Goal: Information Seeking & Learning: Learn about a topic

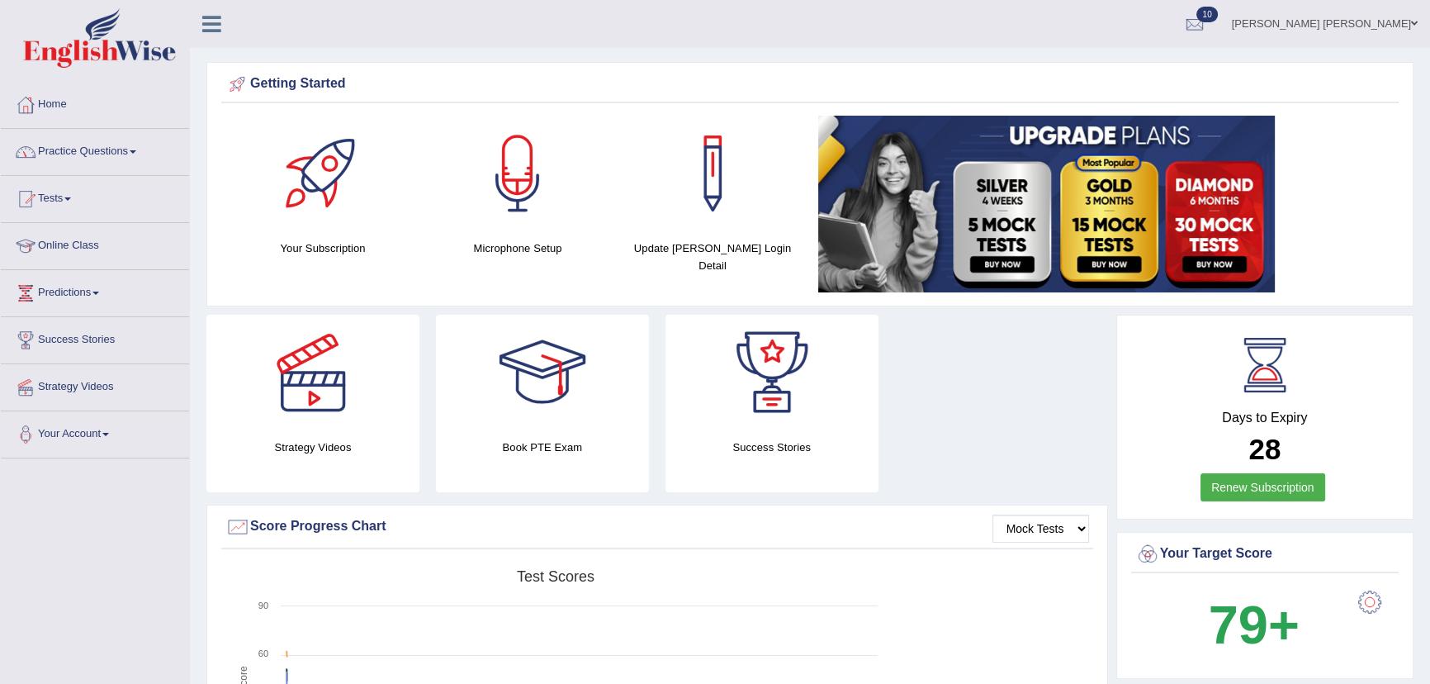
click at [74, 147] on link "Practice Questions" at bounding box center [95, 149] width 188 height 41
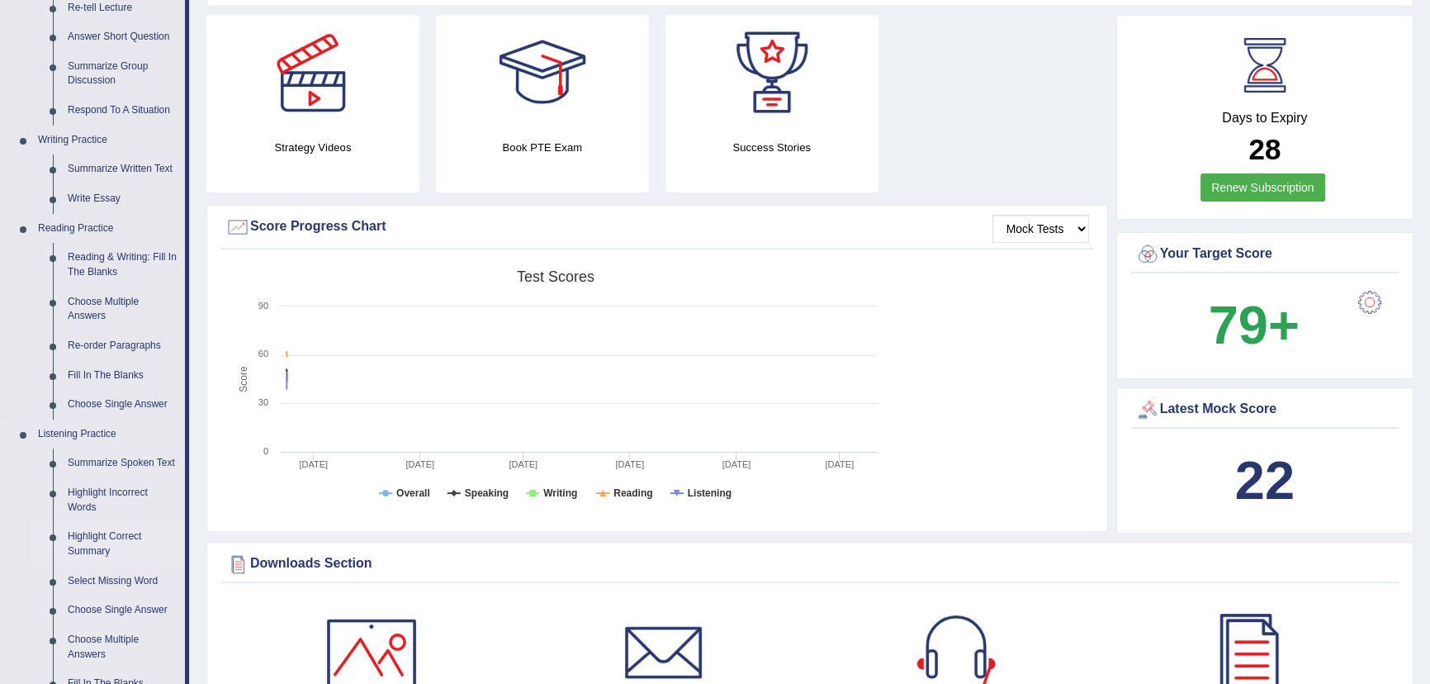
scroll to position [600, 0]
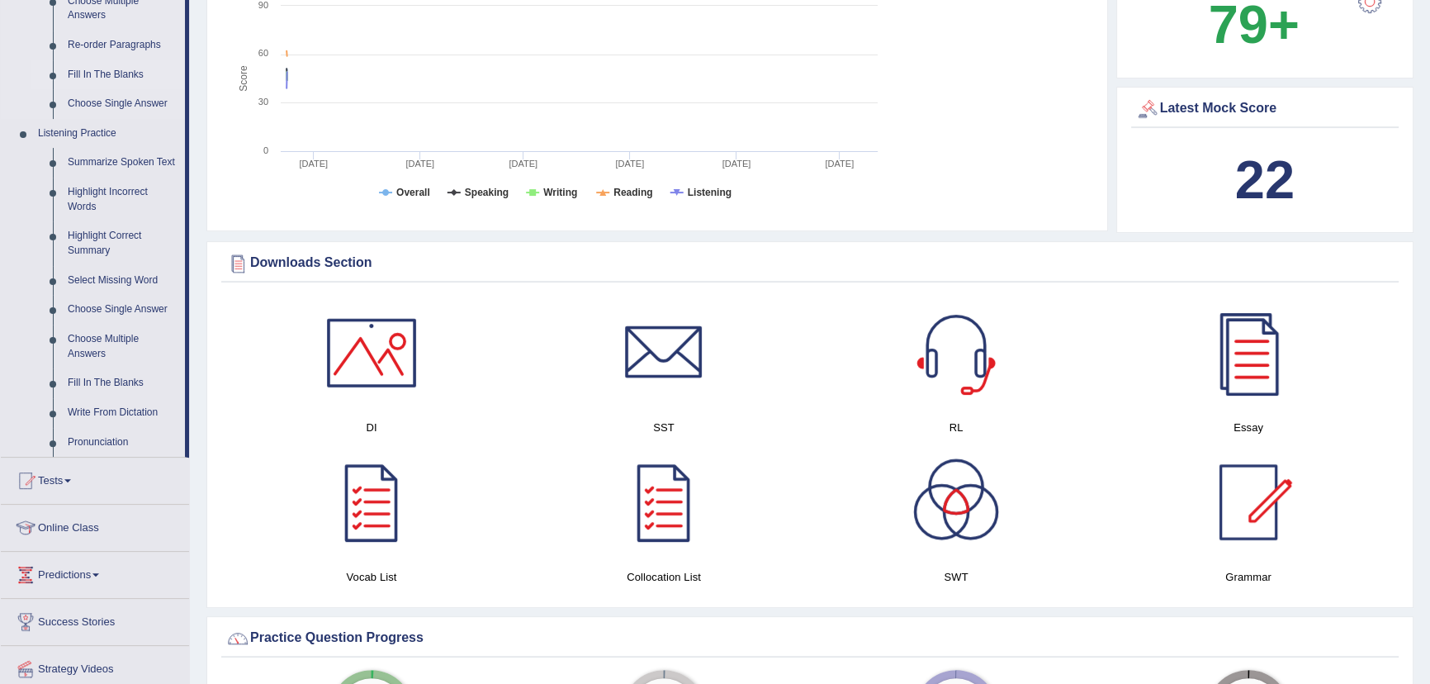
click at [94, 77] on link "Fill In The Blanks" at bounding box center [122, 75] width 125 height 30
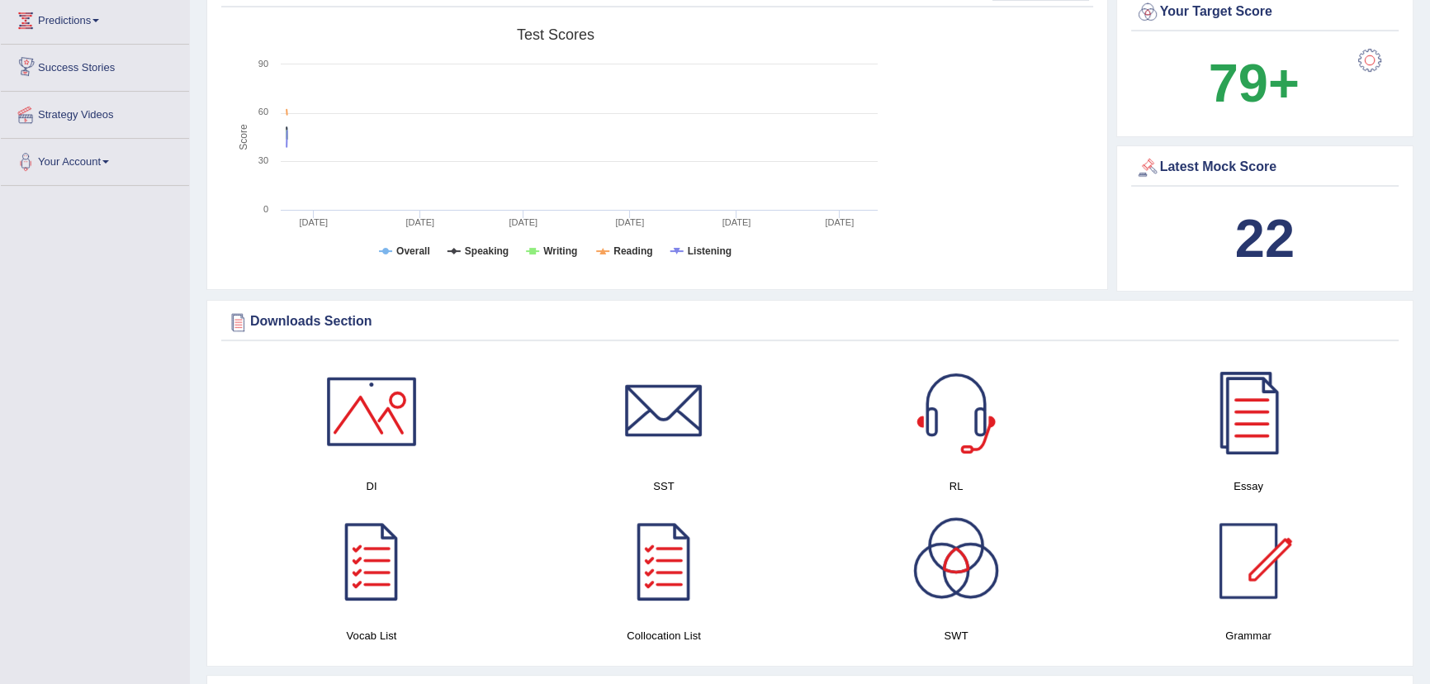
scroll to position [1098, 0]
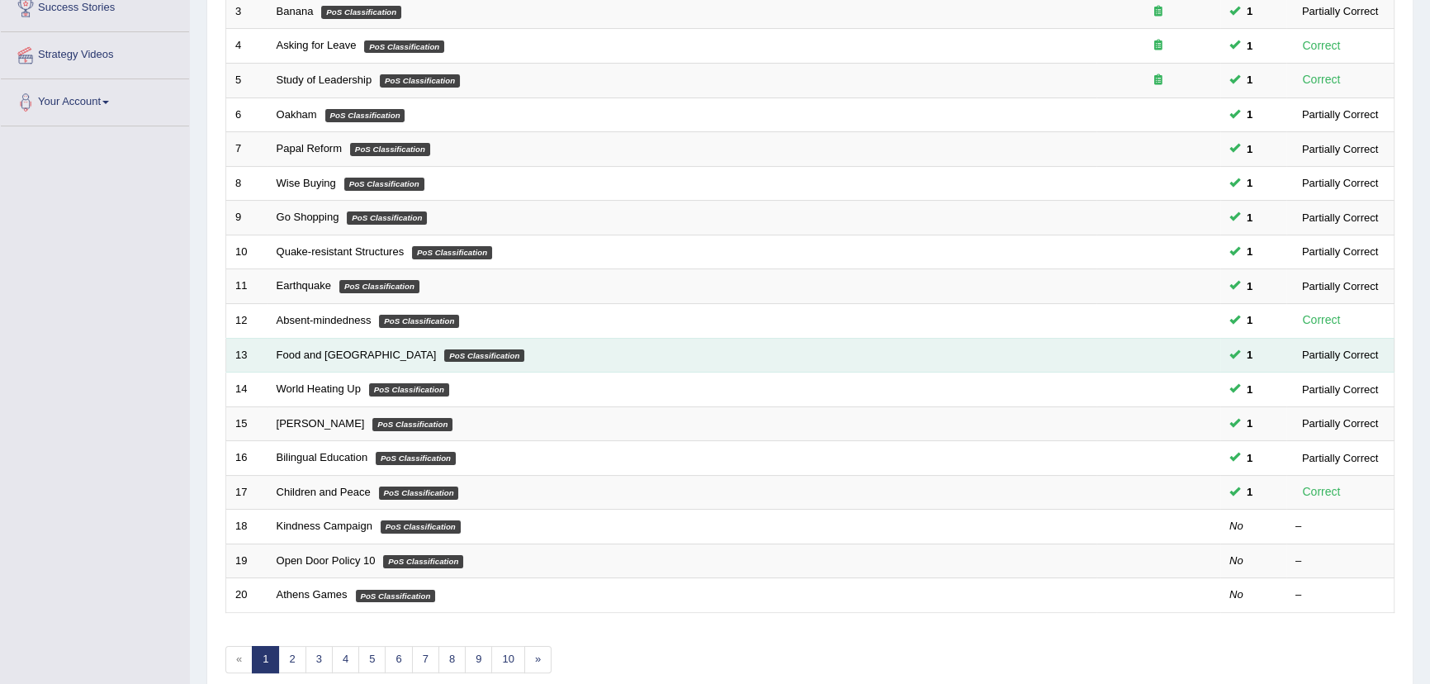
scroll to position [407, 0]
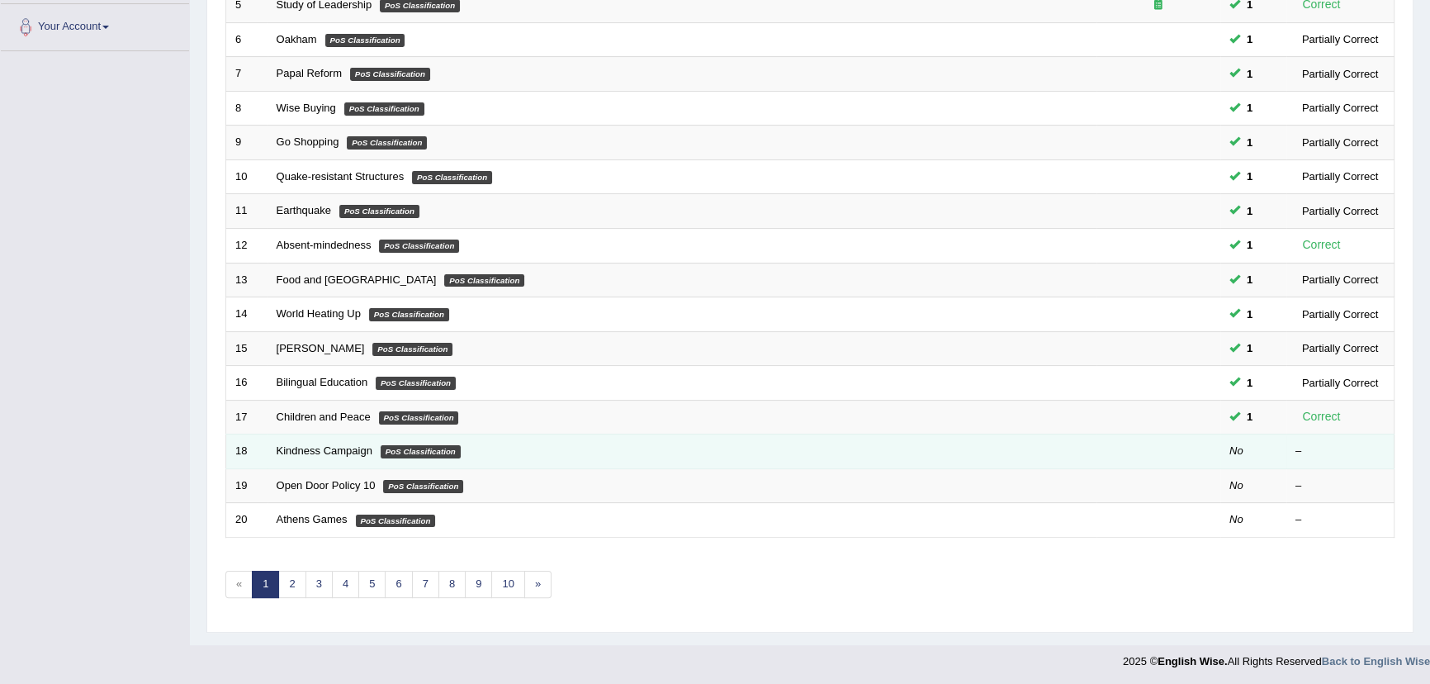
click at [1220, 454] on td "No" at bounding box center [1253, 451] width 66 height 35
click at [345, 451] on link "Kindness Campaign" at bounding box center [325, 450] width 96 height 12
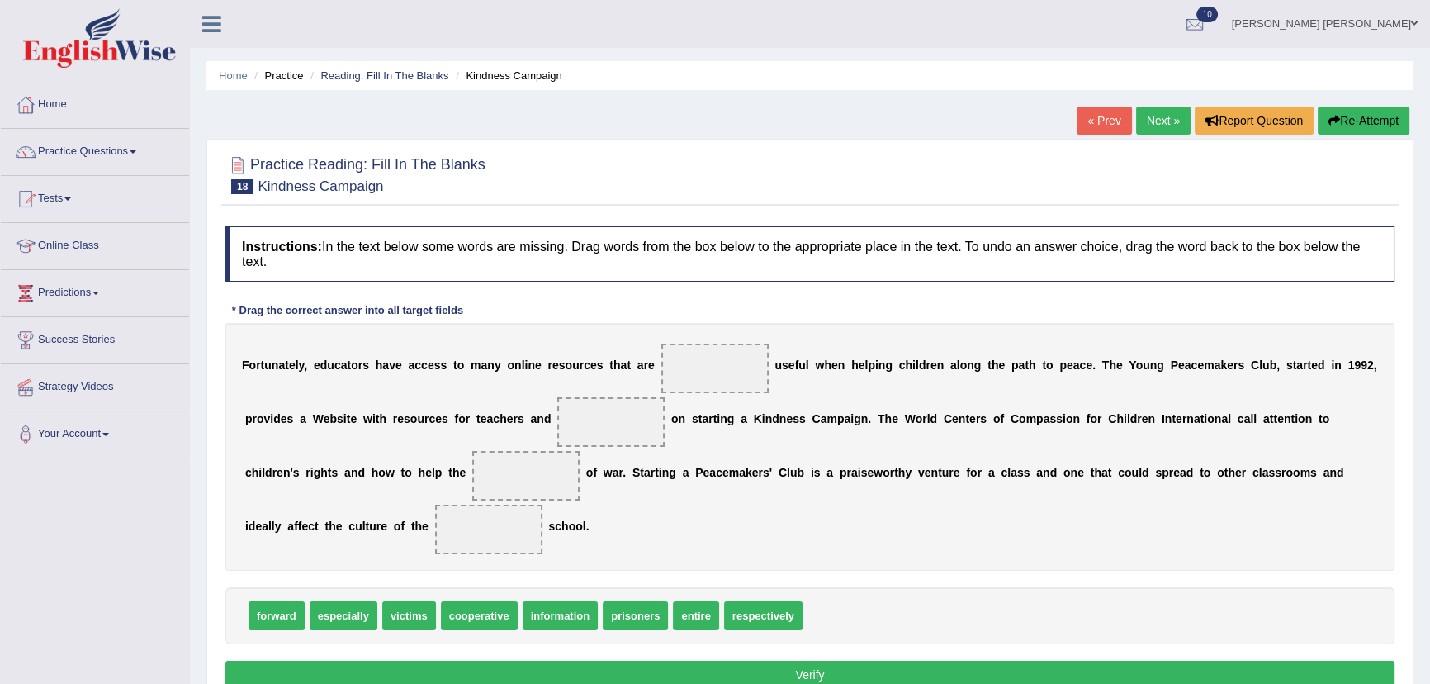
click at [358, 621] on span "especially" at bounding box center [344, 615] width 68 height 29
drag, startPoint x: 770, startPoint y: 611, endPoint x: 735, endPoint y: 370, distance: 243.7
drag, startPoint x: 417, startPoint y: 610, endPoint x: 624, endPoint y: 419, distance: 281.7
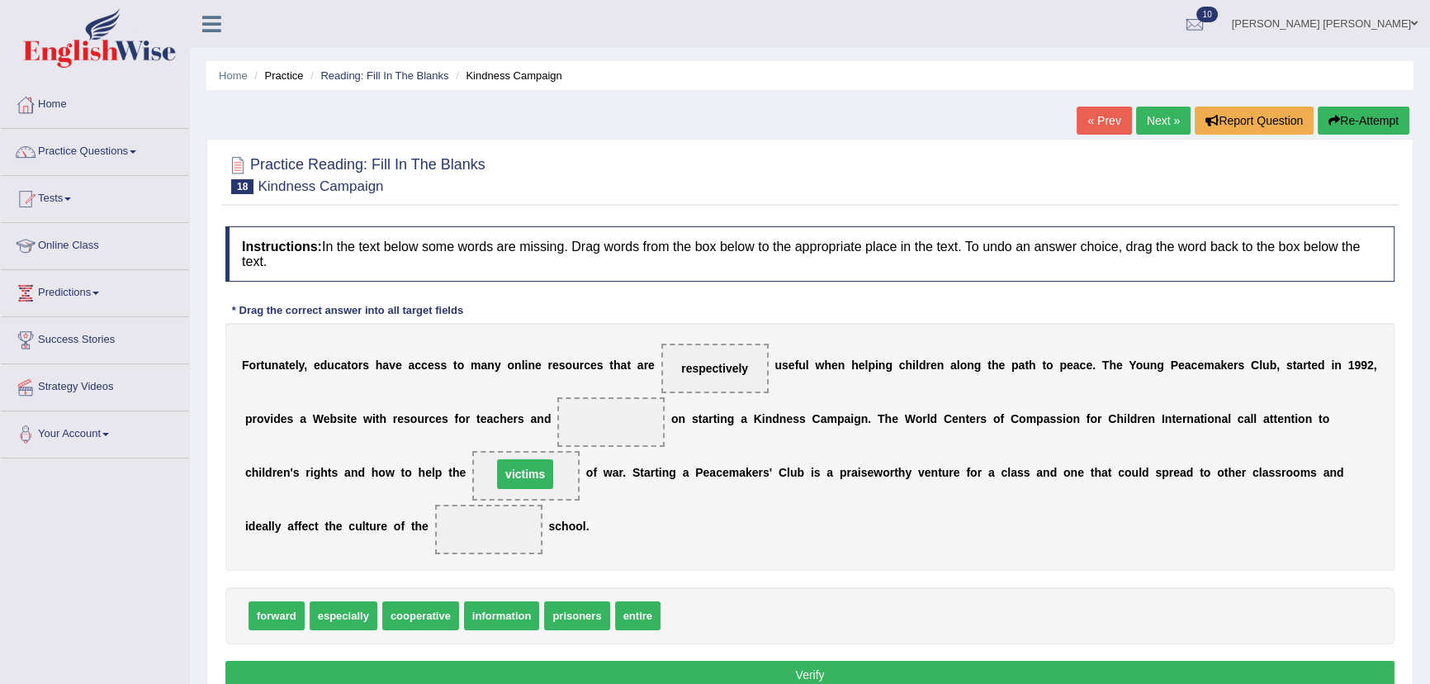
drag, startPoint x: 607, startPoint y: 419, endPoint x: 521, endPoint y: 472, distance: 100.8
drag, startPoint x: 586, startPoint y: 620, endPoint x: 628, endPoint y: 423, distance: 201.8
drag, startPoint x: 576, startPoint y: 609, endPoint x: 508, endPoint y: 517, distance: 114.6
click at [788, 666] on button "Verify" at bounding box center [809, 675] width 1169 height 28
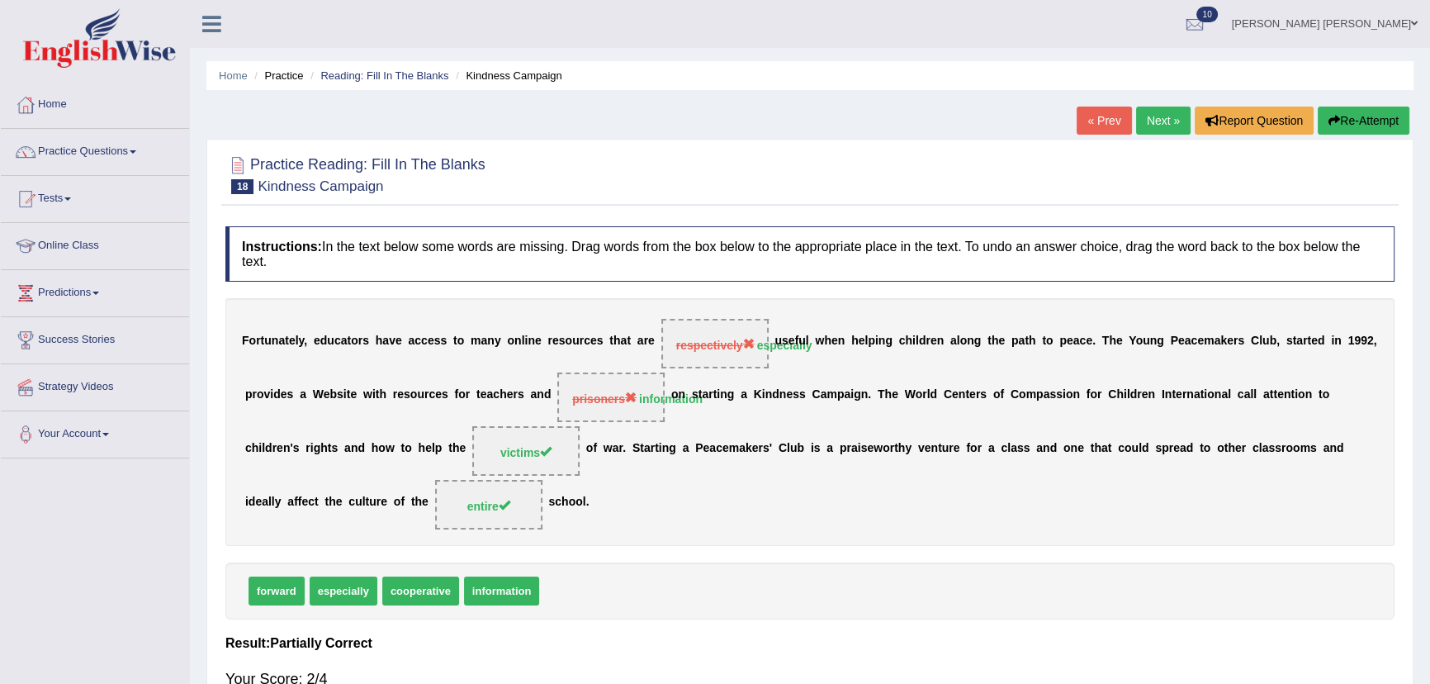
click at [1338, 131] on button "Re-Attempt" at bounding box center [1364, 121] width 92 height 28
click at [1338, 126] on button "Re-Attempt" at bounding box center [1364, 121] width 92 height 28
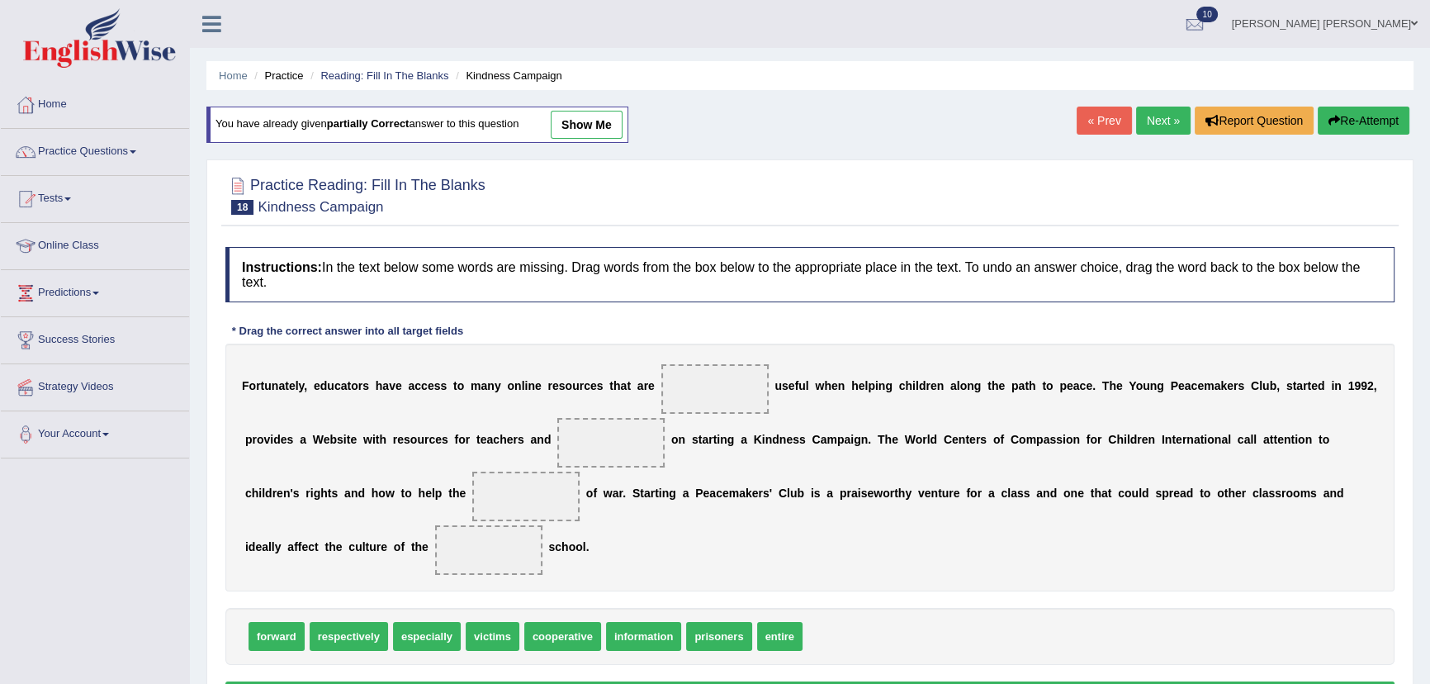
click at [701, 395] on span at bounding box center [714, 389] width 107 height 50
drag, startPoint x: 426, startPoint y: 629, endPoint x: 732, endPoint y: 381, distance: 393.3
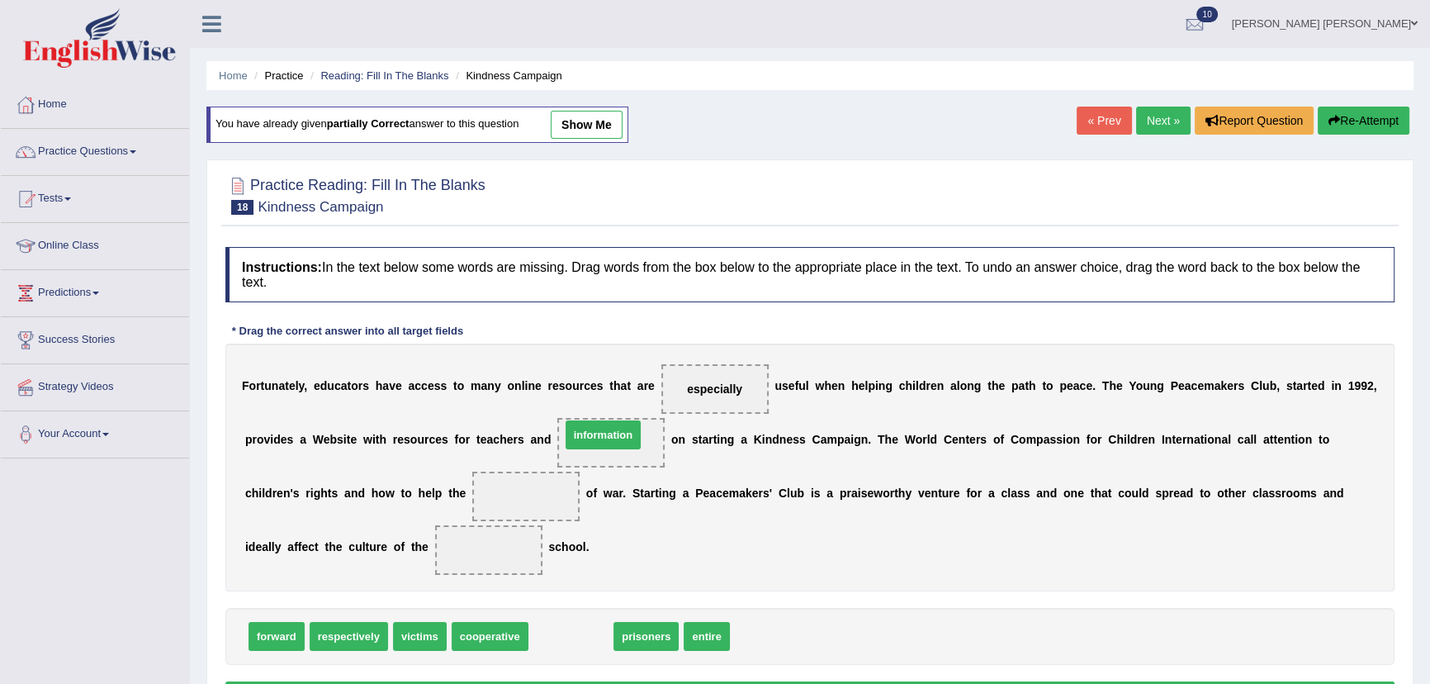
drag, startPoint x: 571, startPoint y: 634, endPoint x: 606, endPoint y: 438, distance: 198.9
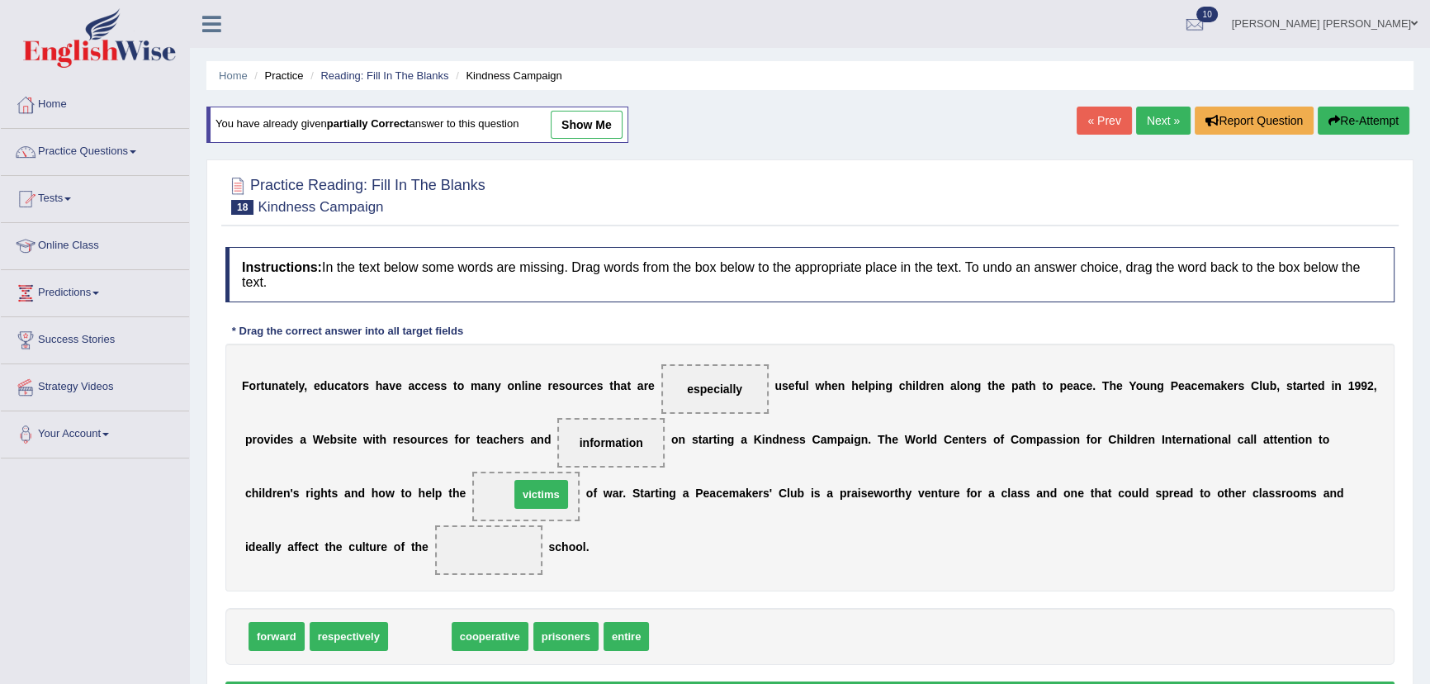
drag, startPoint x: 430, startPoint y: 640, endPoint x: 552, endPoint y: 498, distance: 186.8
drag, startPoint x: 561, startPoint y: 636, endPoint x: 533, endPoint y: 566, distance: 74.5
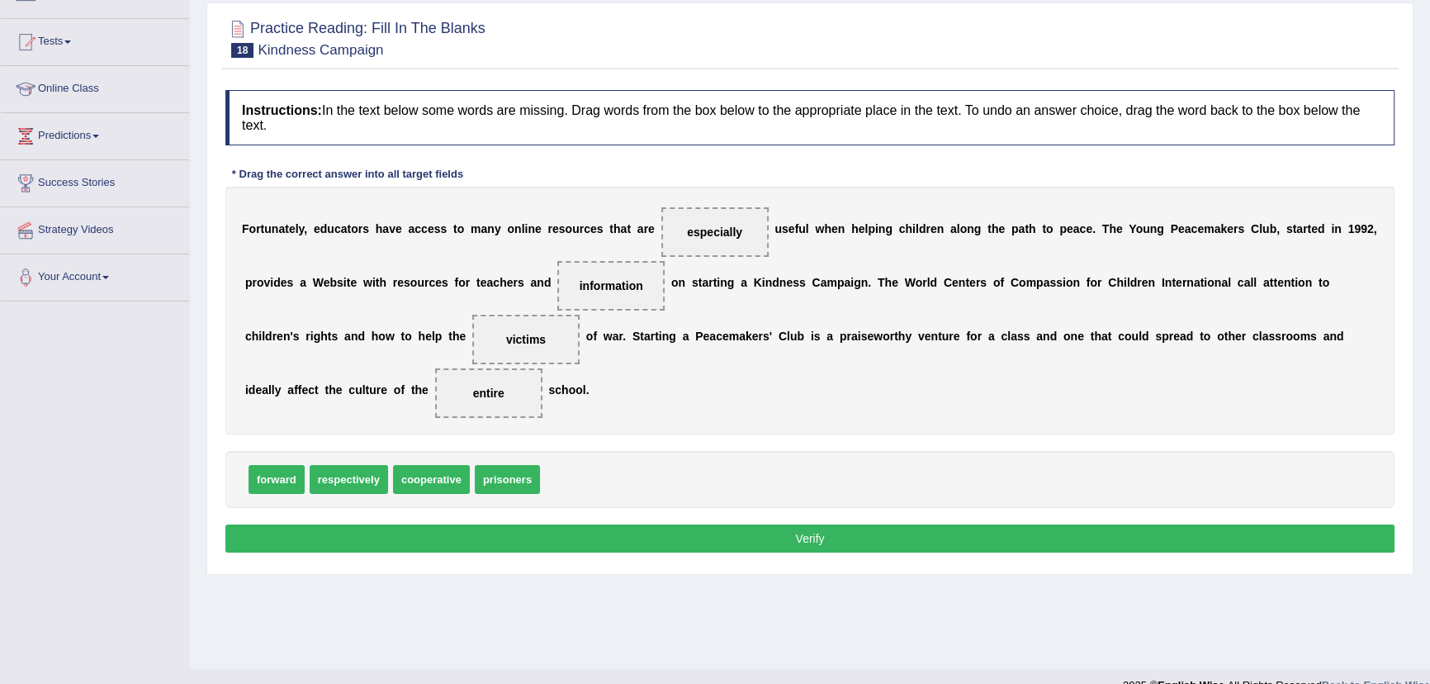
scroll to position [182, 0]
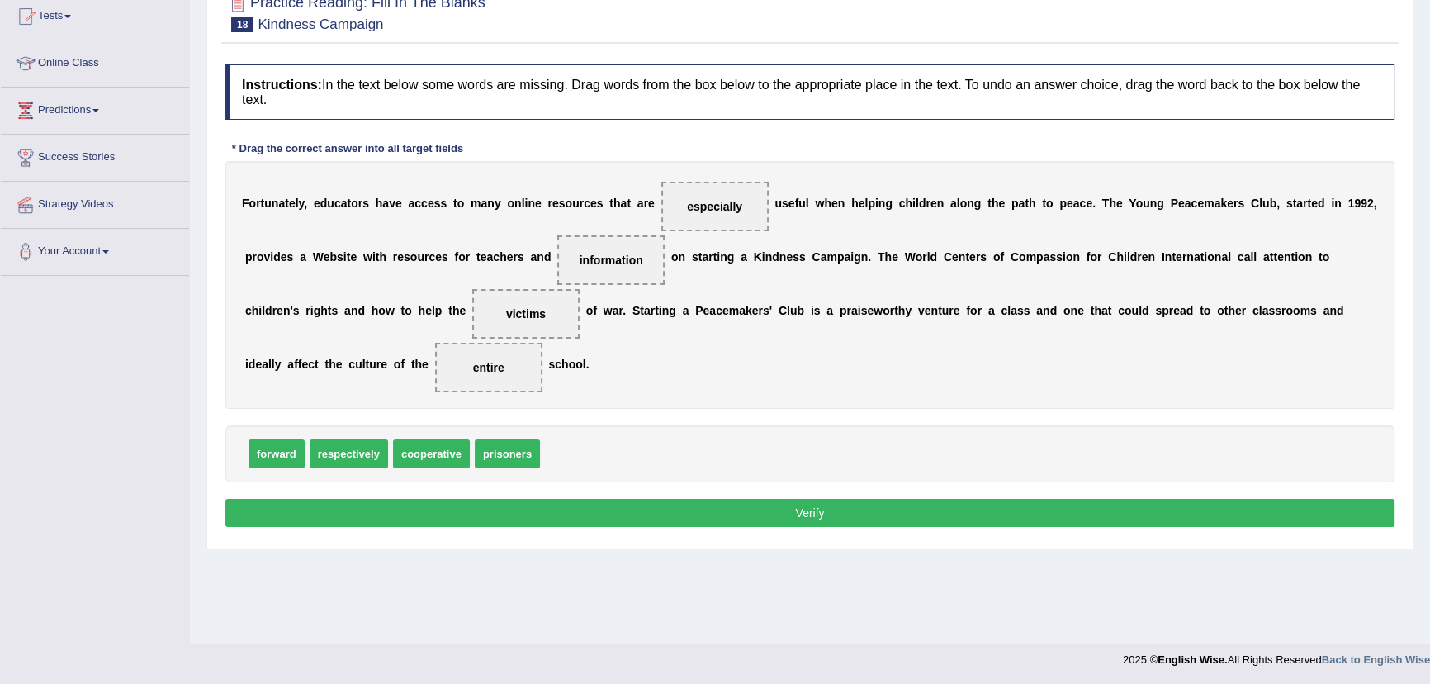
click at [789, 511] on button "Verify" at bounding box center [809, 513] width 1169 height 28
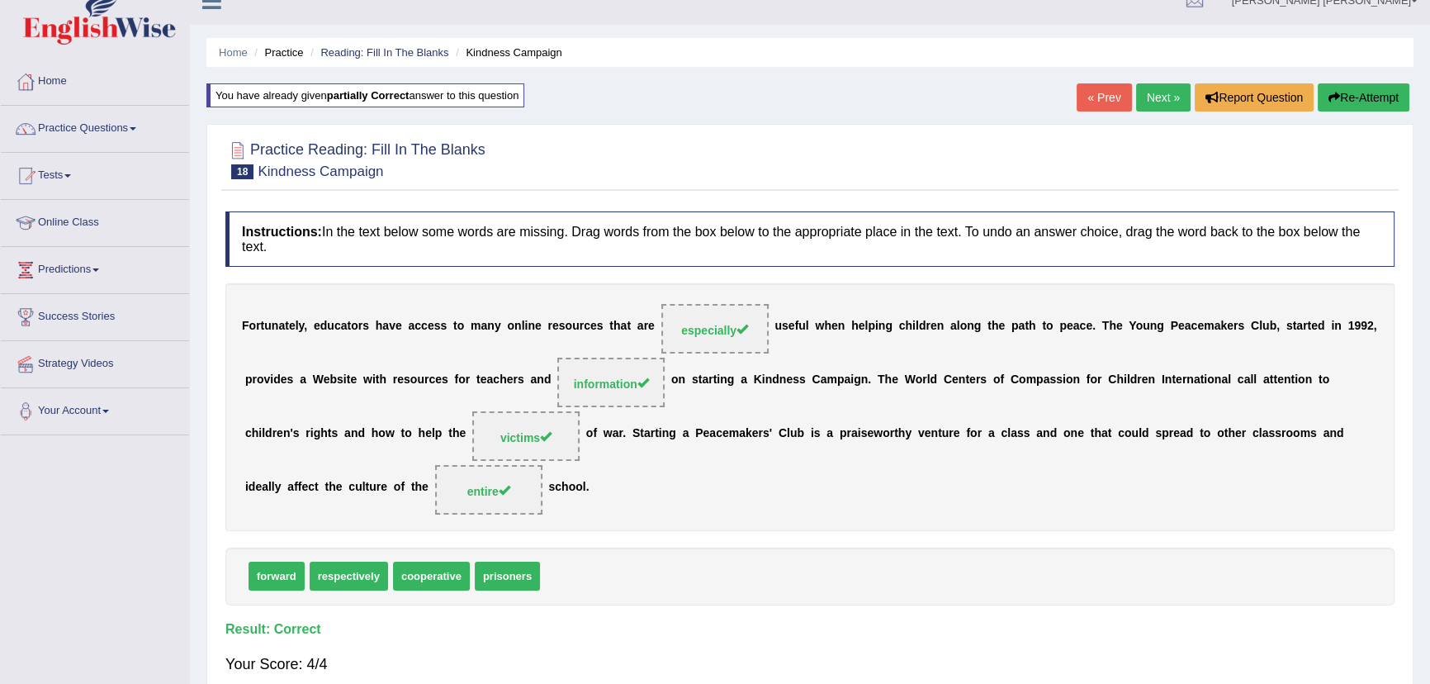
scroll to position [0, 0]
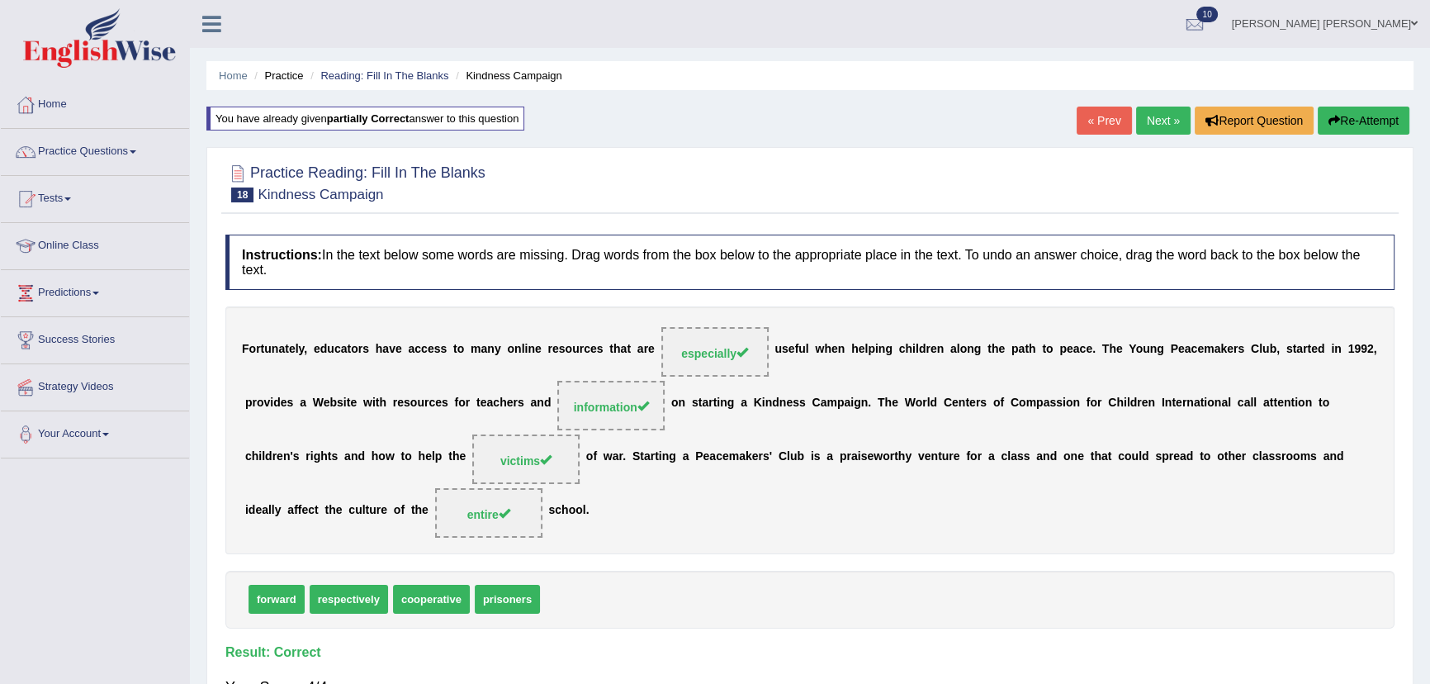
click at [1170, 123] on link "Next »" at bounding box center [1163, 121] width 54 height 28
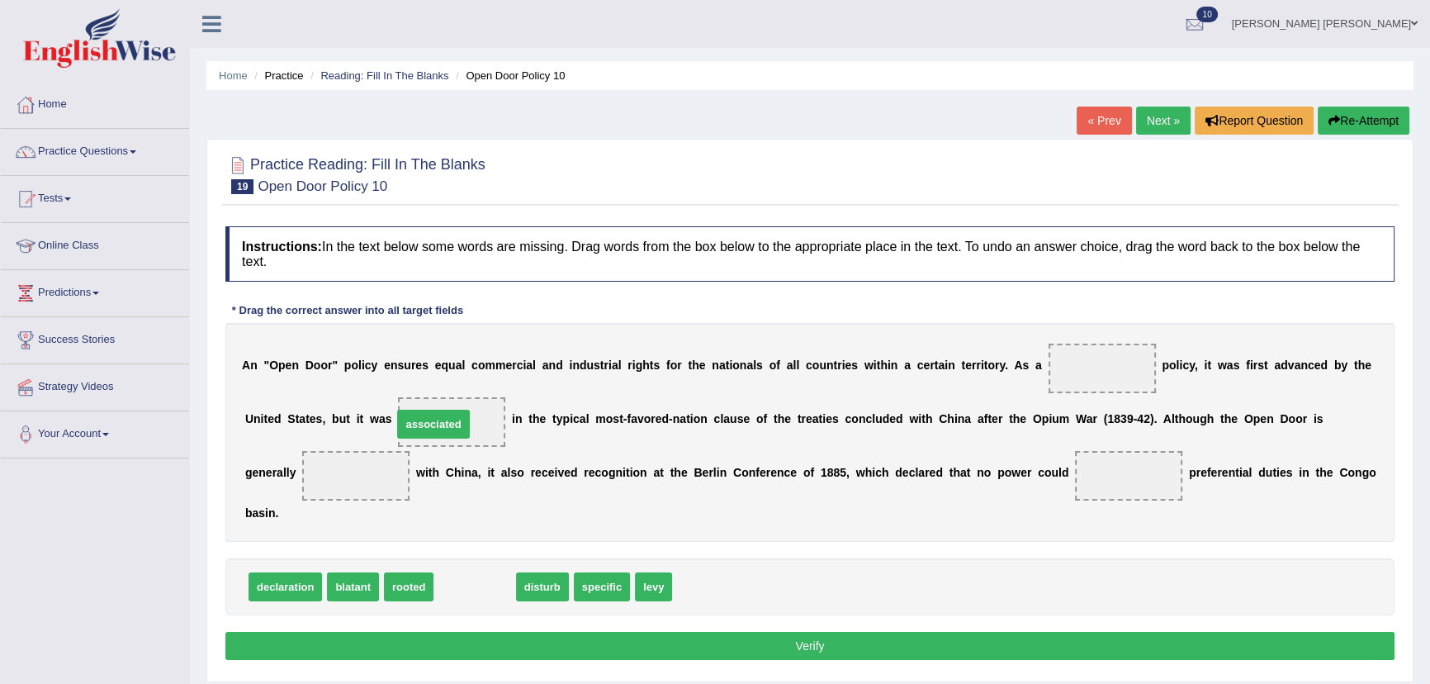
drag, startPoint x: 487, startPoint y: 595, endPoint x: 446, endPoint y: 432, distance: 167.8
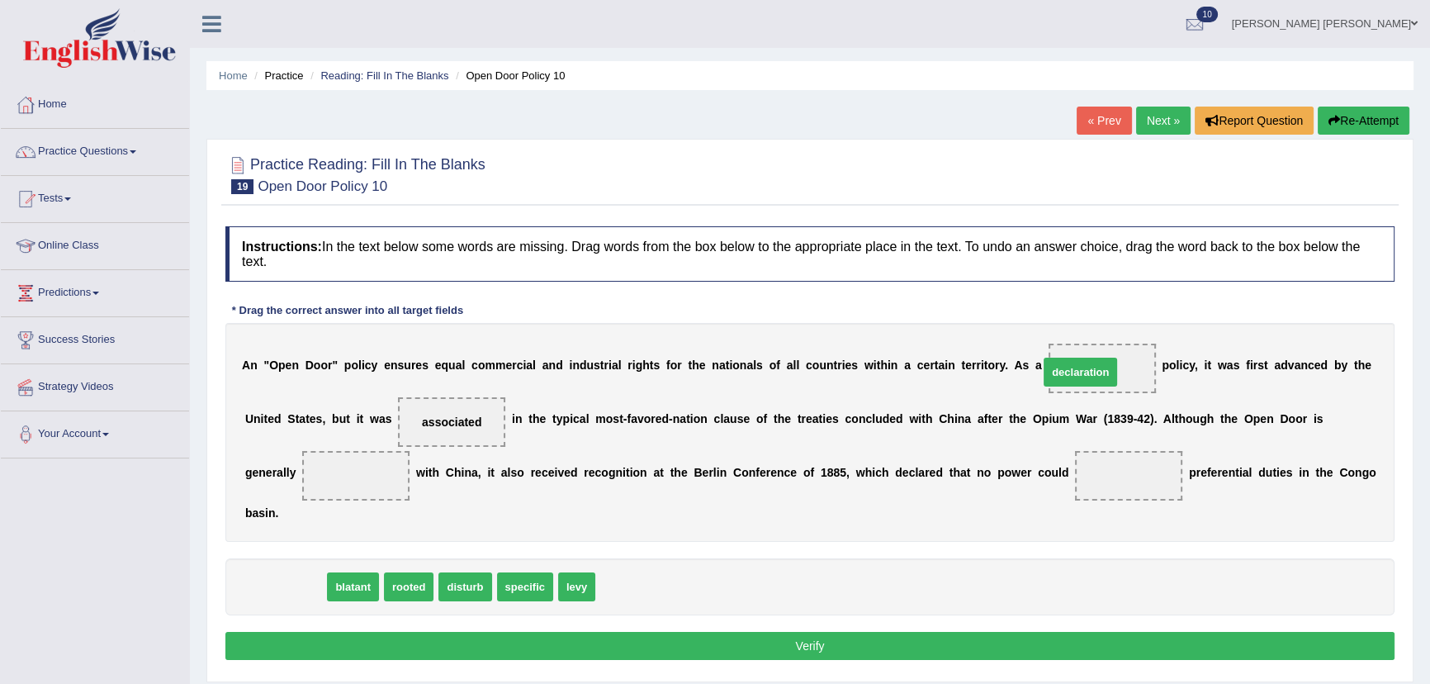
drag, startPoint x: 306, startPoint y: 583, endPoint x: 1102, endPoint y: 368, distance: 823.6
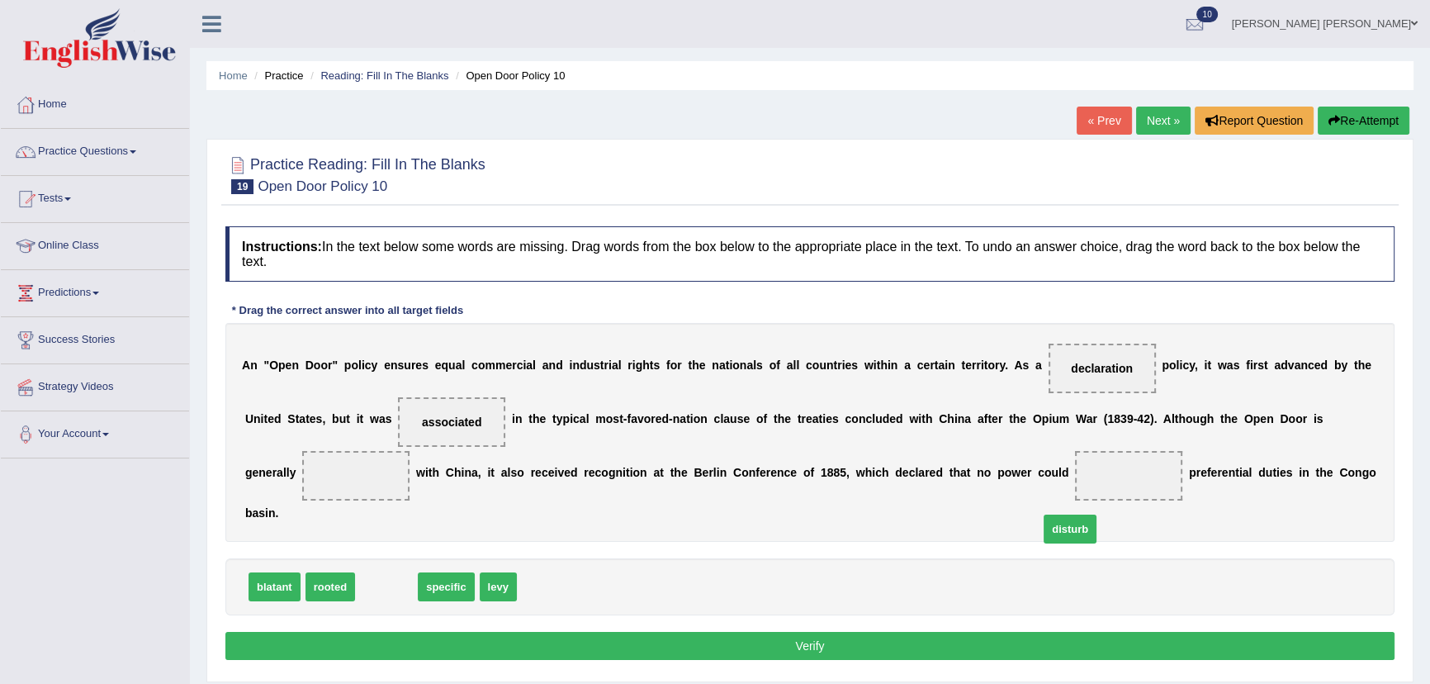
drag, startPoint x: 383, startPoint y: 584, endPoint x: 1073, endPoint y: 512, distance: 693.2
click at [1067, 523] on span "disturb" at bounding box center [1070, 528] width 53 height 29
click at [1082, 504] on div "A n " O p e n D o o r " p o l i c y e n s u r e s e q u a l c o m m e r c i a l…" at bounding box center [809, 432] width 1169 height 219
drag, startPoint x: 392, startPoint y: 583, endPoint x: 1141, endPoint y: 476, distance: 756.6
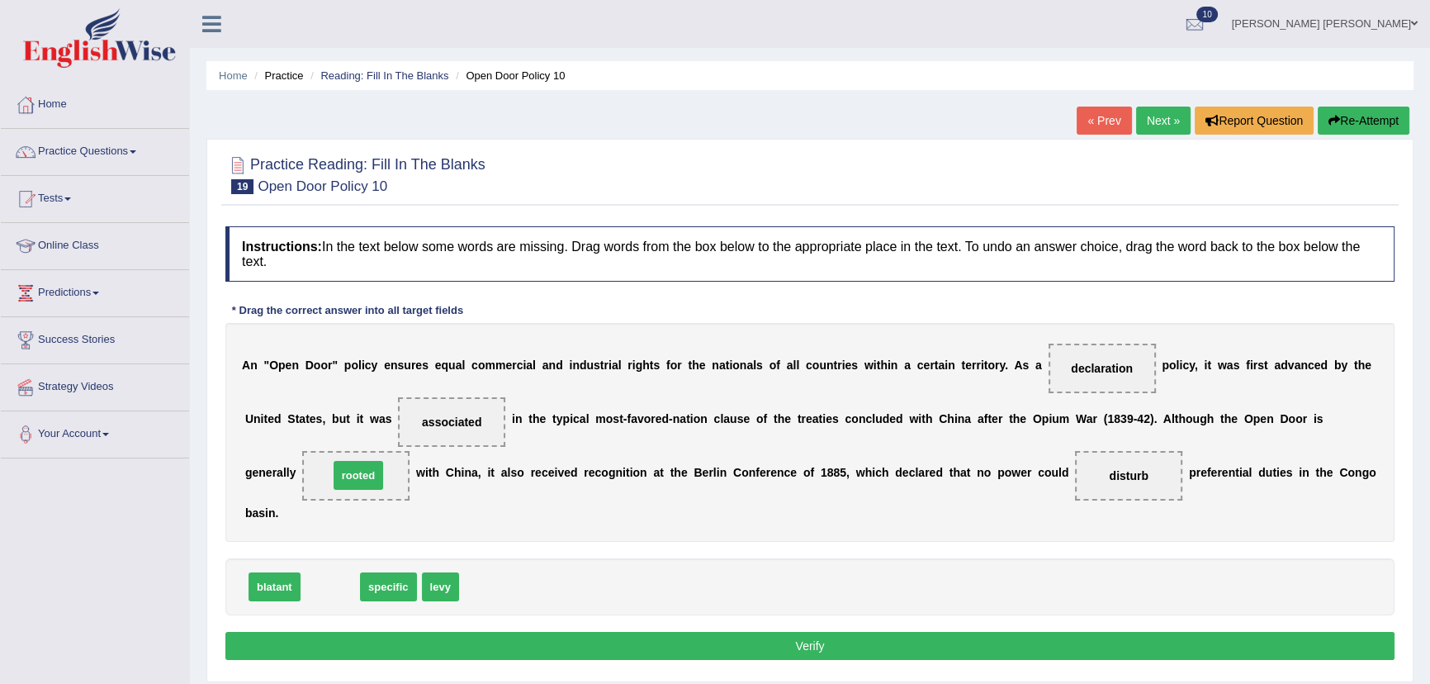
drag, startPoint x: 320, startPoint y: 586, endPoint x: 349, endPoint y: 469, distance: 120.8
click at [462, 653] on button "Verify" at bounding box center [809, 646] width 1169 height 28
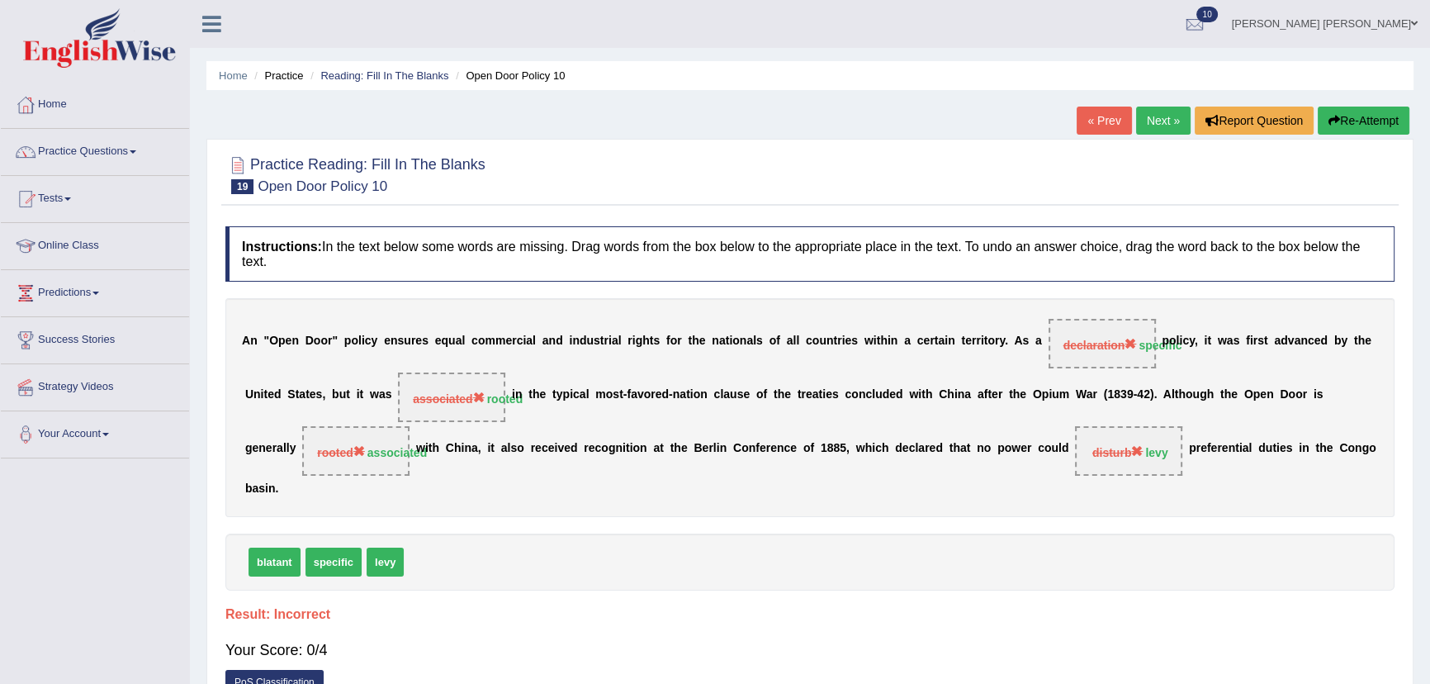
click at [1355, 117] on button "Re-Attempt" at bounding box center [1364, 121] width 92 height 28
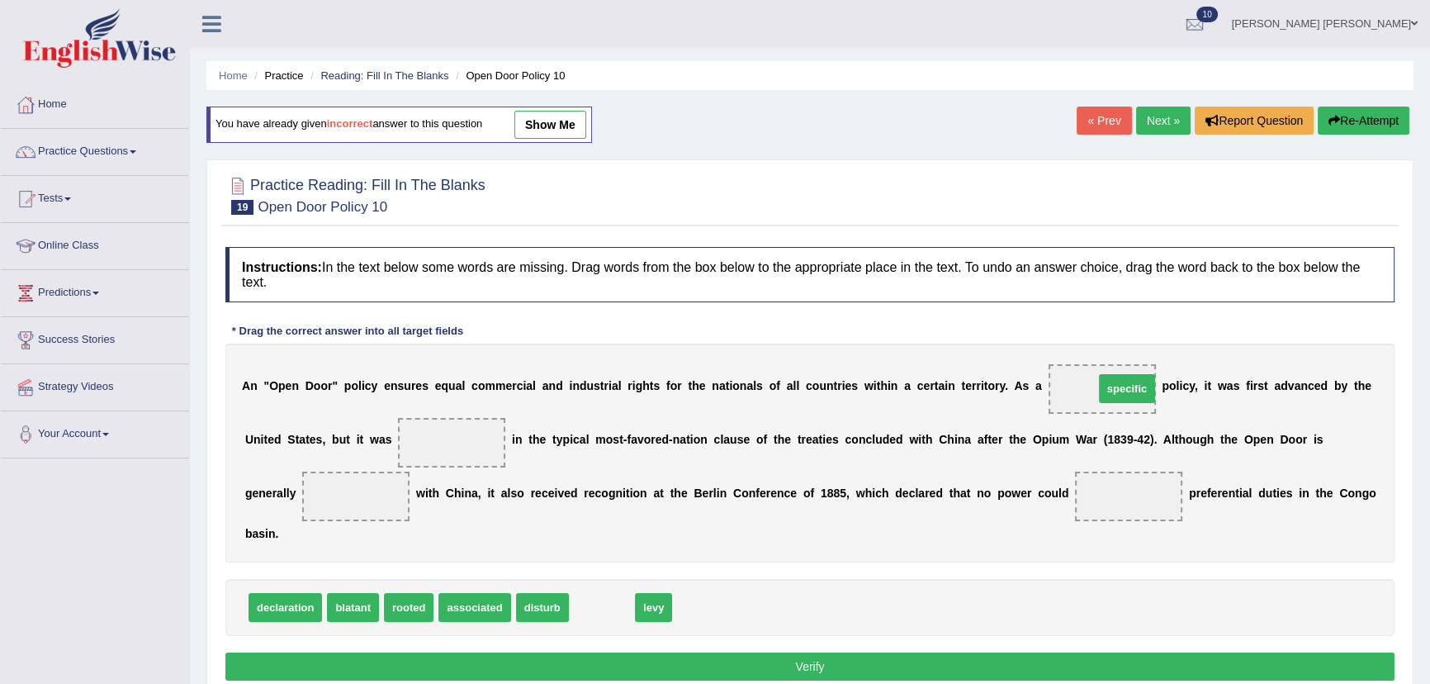
drag, startPoint x: 605, startPoint y: 603, endPoint x: 1130, endPoint y: 384, distance: 568.9
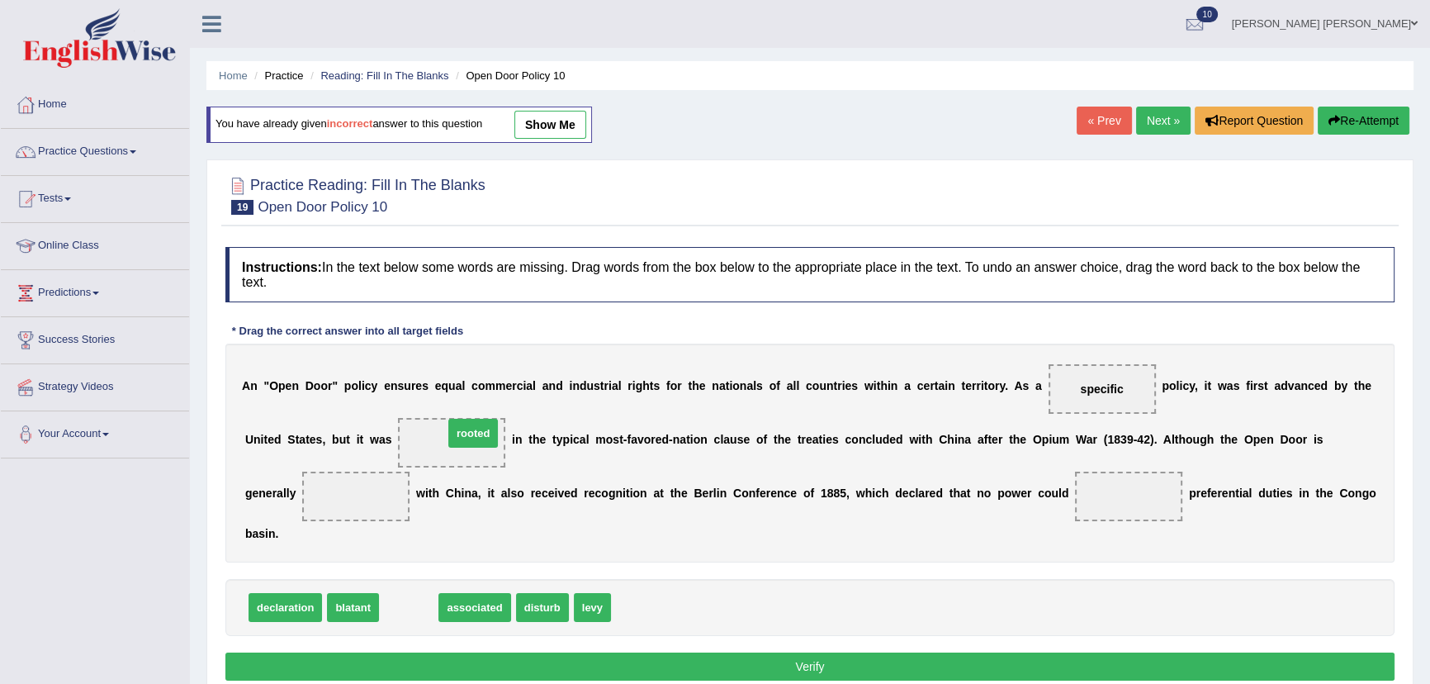
drag, startPoint x: 416, startPoint y: 611, endPoint x: 479, endPoint y: 438, distance: 184.4
drag, startPoint x: 406, startPoint y: 611, endPoint x: 330, endPoint y: 492, distance: 141.1
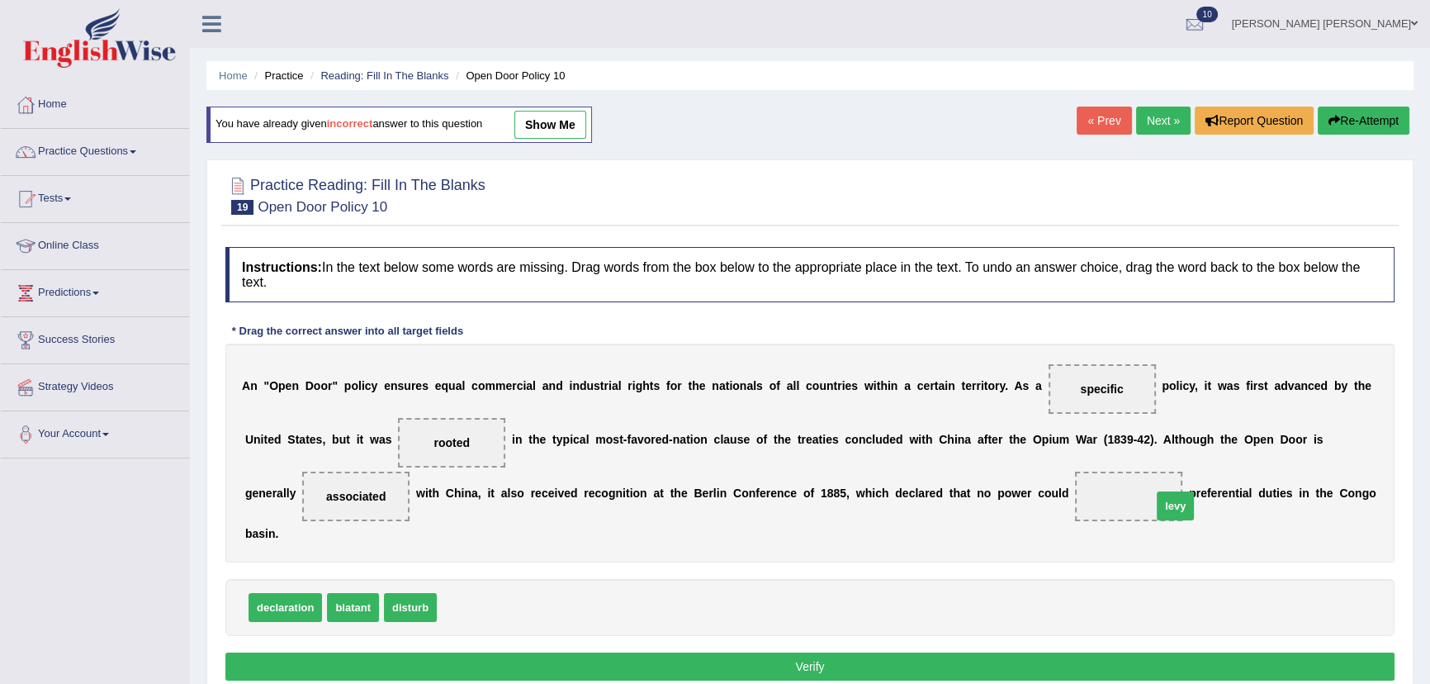
drag, startPoint x: 457, startPoint y: 614, endPoint x: 1154, endPoint y: 504, distance: 704.7
click at [1048, 666] on button "Verify" at bounding box center [809, 666] width 1169 height 28
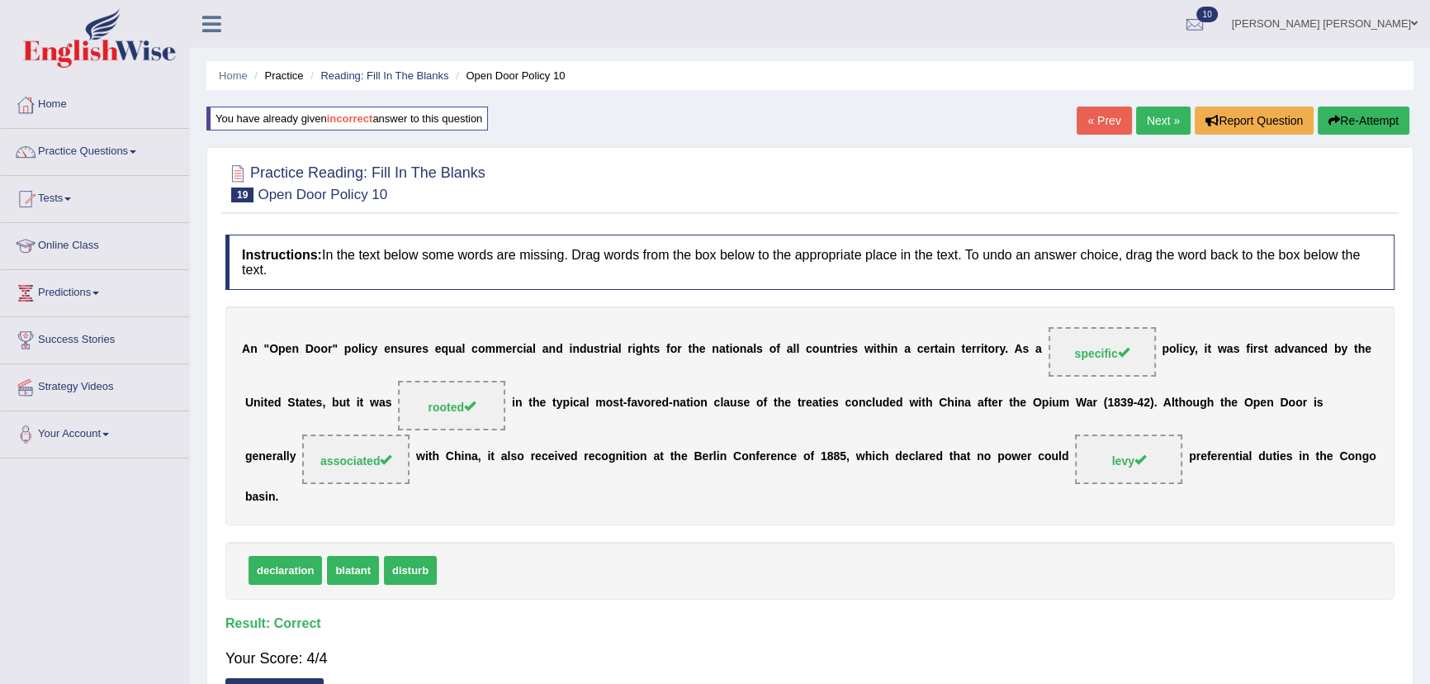
click at [1158, 117] on link "Next »" at bounding box center [1163, 121] width 54 height 28
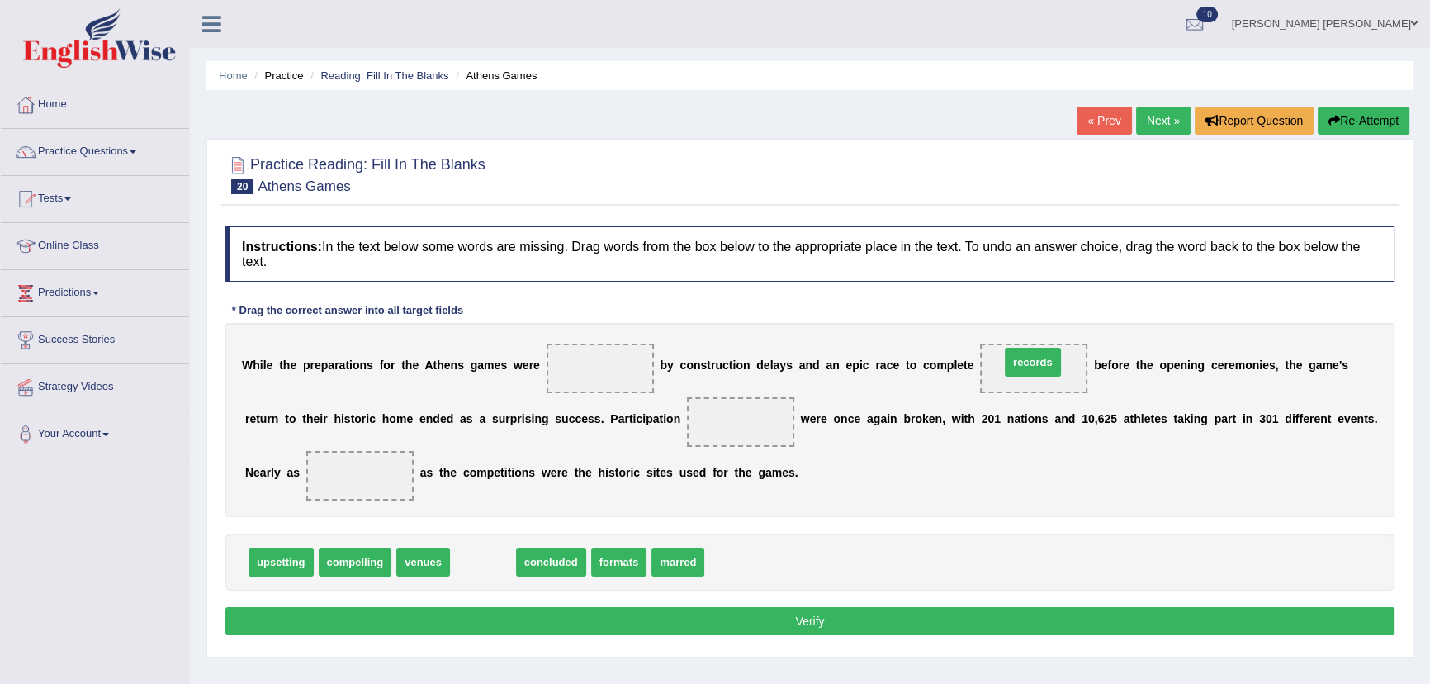
drag, startPoint x: 479, startPoint y: 561, endPoint x: 1041, endPoint y: 357, distance: 598.4
click at [340, 550] on div "upsetting compelling venues concluded formats marred" at bounding box center [809, 561] width 1169 height 57
drag, startPoint x: 348, startPoint y: 557, endPoint x: 348, endPoint y: 548, distance: 9.1
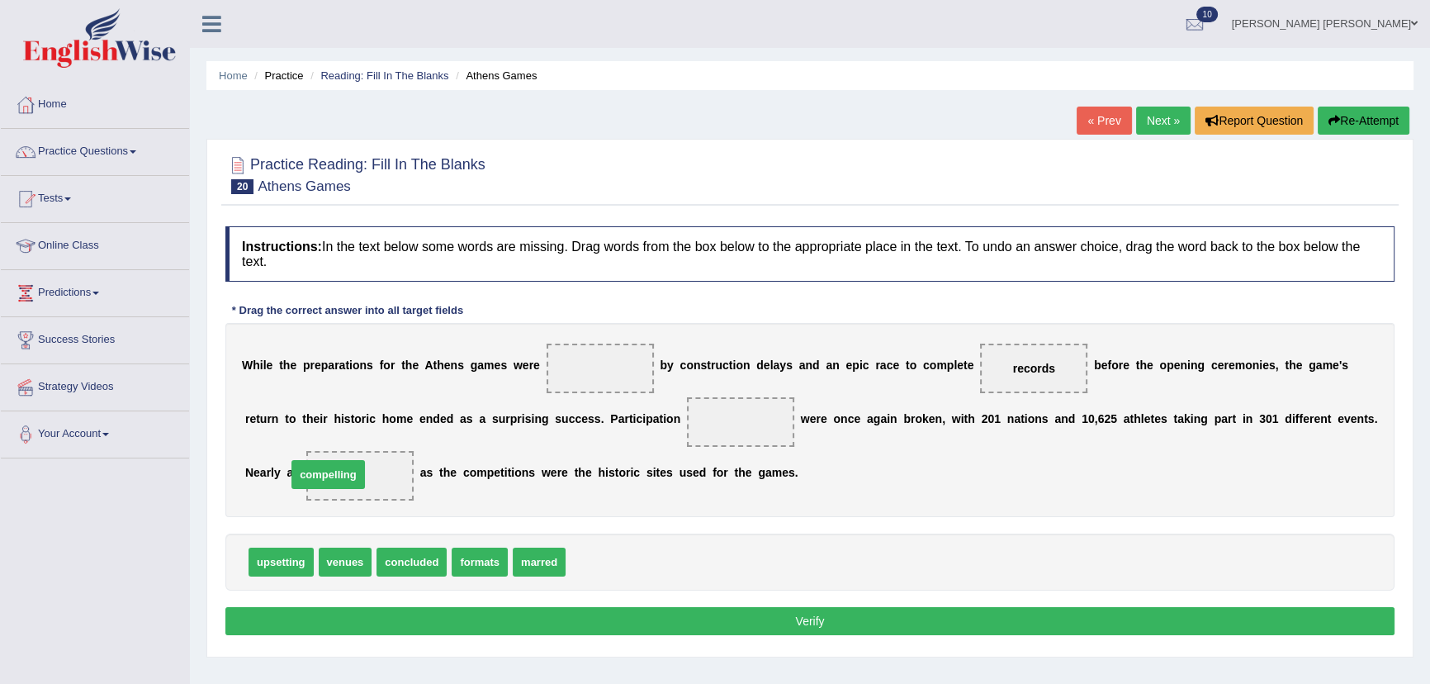
drag, startPoint x: 623, startPoint y: 562, endPoint x: 344, endPoint y: 475, distance: 292.5
drag, startPoint x: 327, startPoint y: 471, endPoint x: 660, endPoint y: 438, distance: 334.4
click at [660, 438] on div "W h i l e t h e p r e p a r a t i o n s f o r t h e A t h e n s g a m e s w e r…" at bounding box center [809, 420] width 1169 height 194
click at [399, 471] on span "compelling" at bounding box center [359, 476] width 107 height 50
drag, startPoint x: 535, startPoint y: 562, endPoint x: 357, endPoint y: 478, distance: 197.2
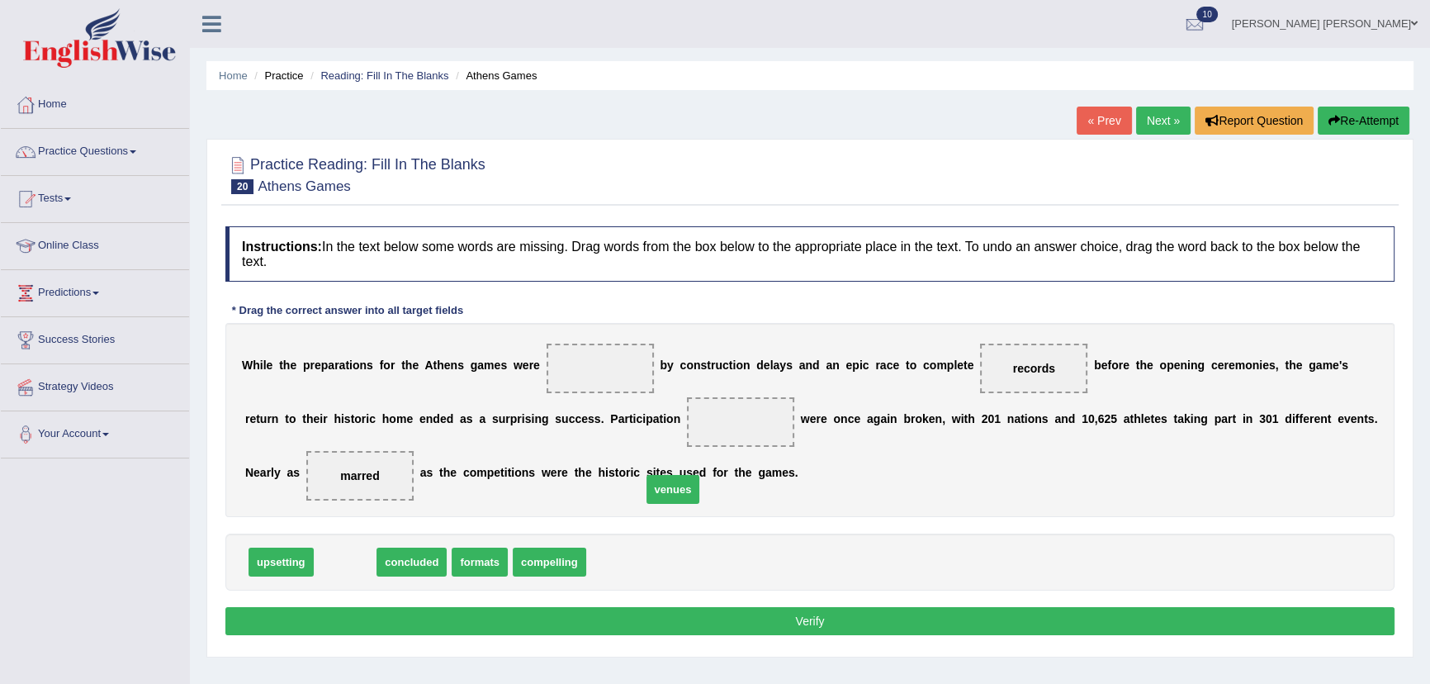
drag, startPoint x: 344, startPoint y: 561, endPoint x: 725, endPoint y: 465, distance: 392.7
click at [694, 481] on span "venues" at bounding box center [674, 489] width 54 height 29
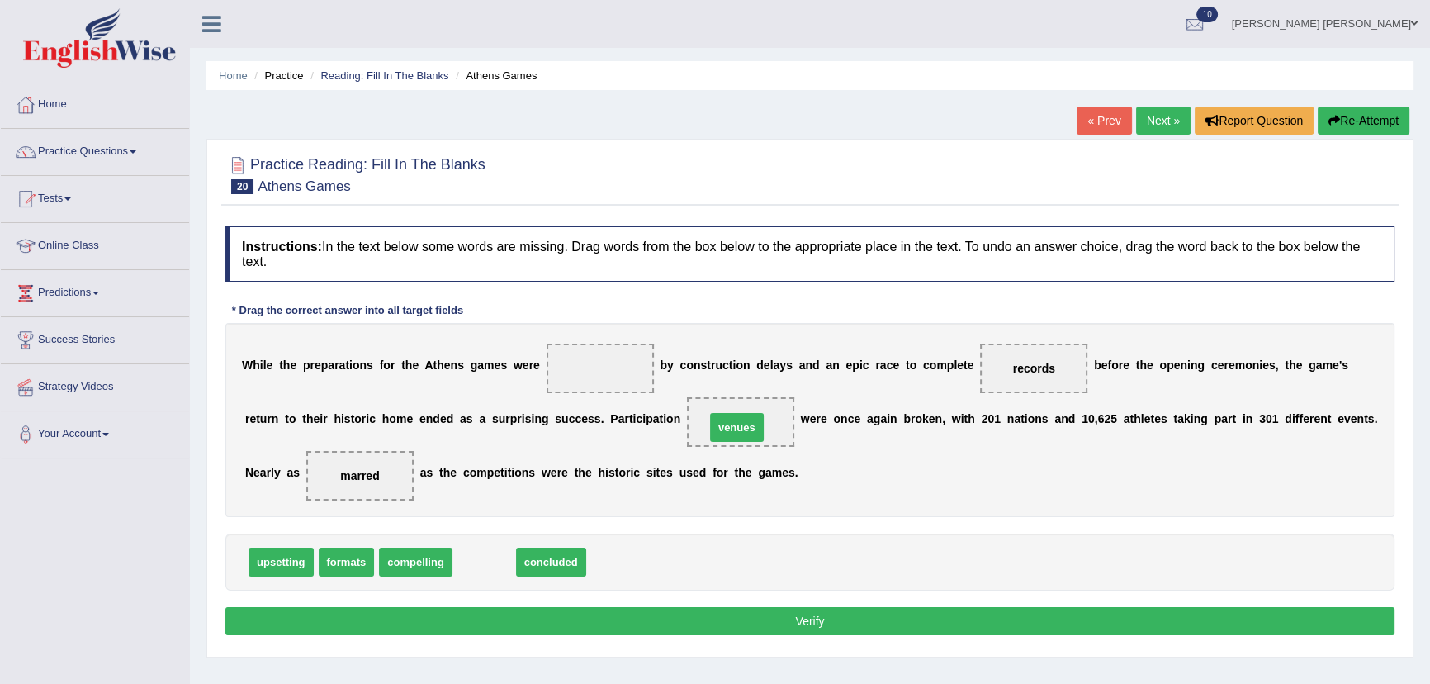
drag, startPoint x: 490, startPoint y: 566, endPoint x: 742, endPoint y: 432, distance: 286.3
drag, startPoint x: 505, startPoint y: 557, endPoint x: 530, endPoint y: 471, distance: 90.4
click at [517, 543] on span "concluded" at bounding box center [492, 557] width 70 height 29
drag, startPoint x: 474, startPoint y: 553, endPoint x: 581, endPoint y: 352, distance: 228.3
click at [545, 628] on button "Verify" at bounding box center [809, 621] width 1169 height 28
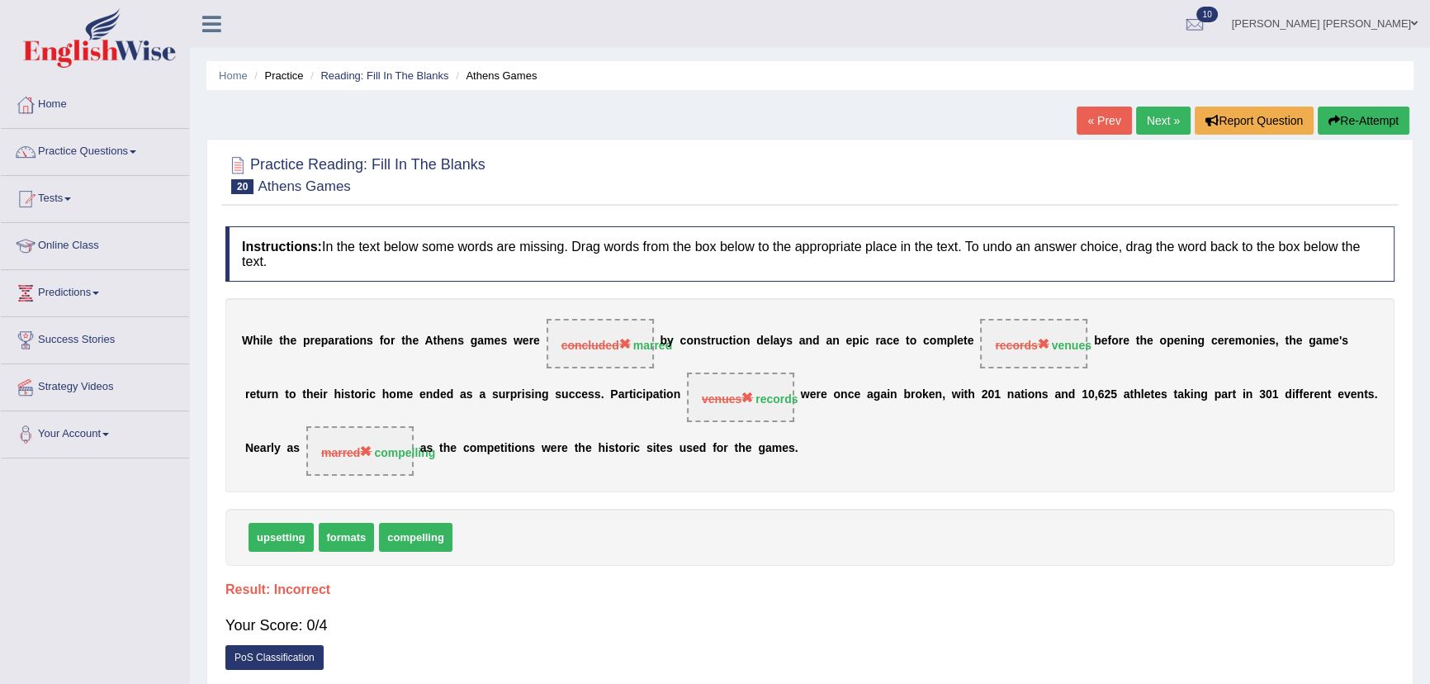
click at [1334, 107] on button "Re-Attempt" at bounding box center [1364, 121] width 92 height 28
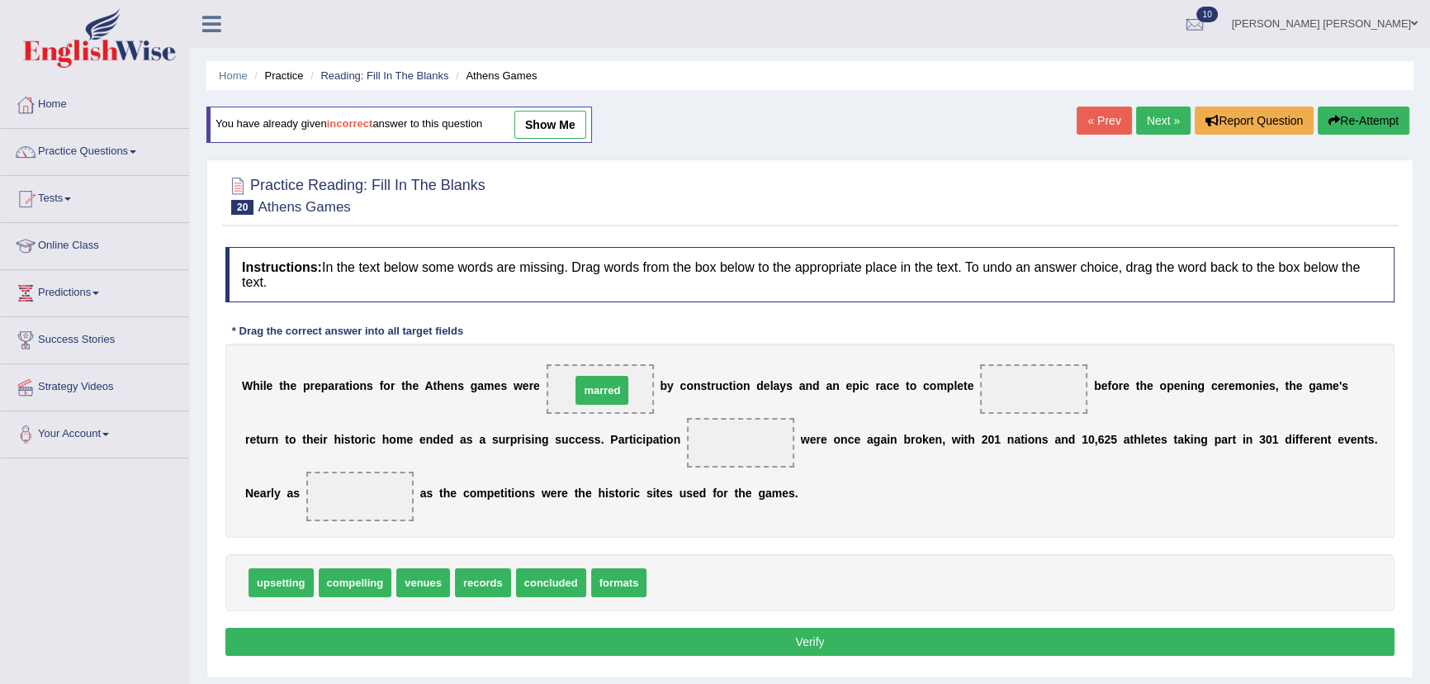
drag, startPoint x: 670, startPoint y: 591, endPoint x: 592, endPoint y: 397, distance: 209.0
drag, startPoint x: 418, startPoint y: 584, endPoint x: 1029, endPoint y: 392, distance: 640.4
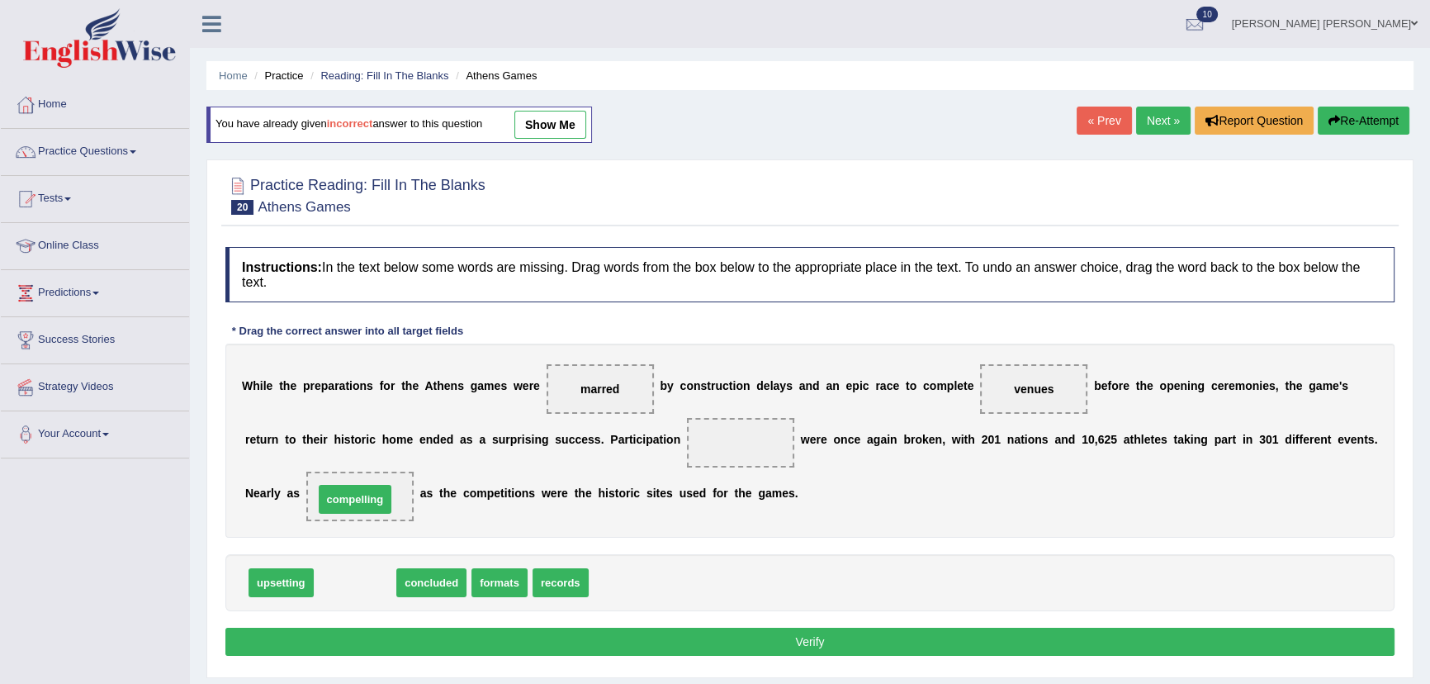
drag, startPoint x: 354, startPoint y: 587, endPoint x: 354, endPoint y: 504, distance: 83.4
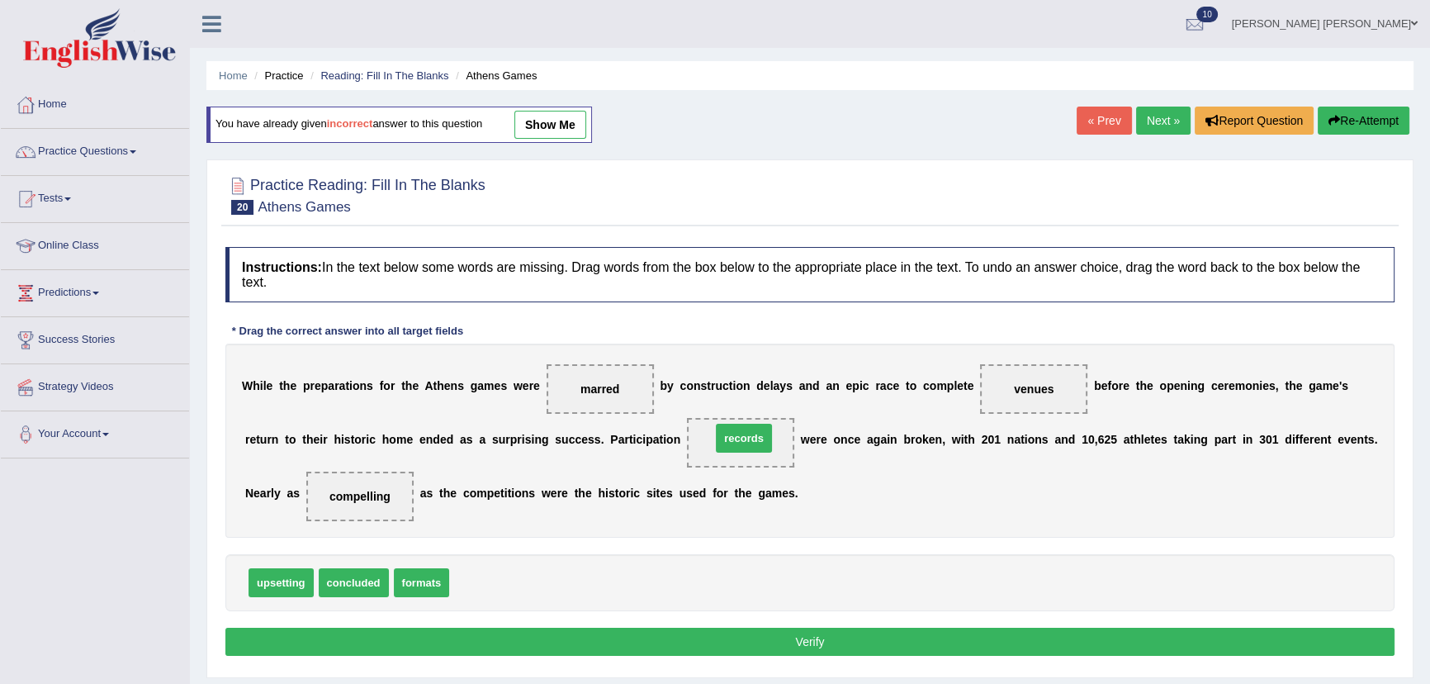
drag, startPoint x: 455, startPoint y: 582, endPoint x: 718, endPoint y: 438, distance: 299.7
click at [706, 645] on button "Verify" at bounding box center [809, 642] width 1169 height 28
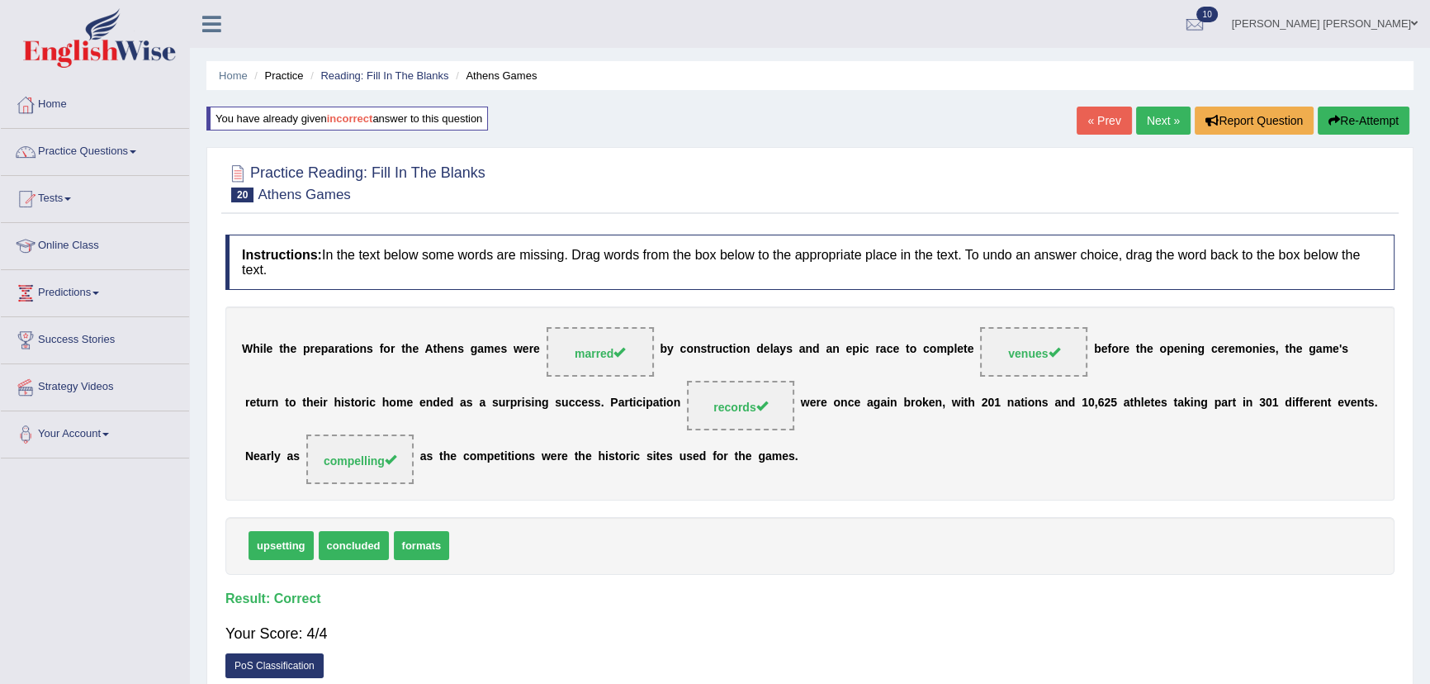
click at [1149, 114] on link "Next »" at bounding box center [1163, 121] width 54 height 28
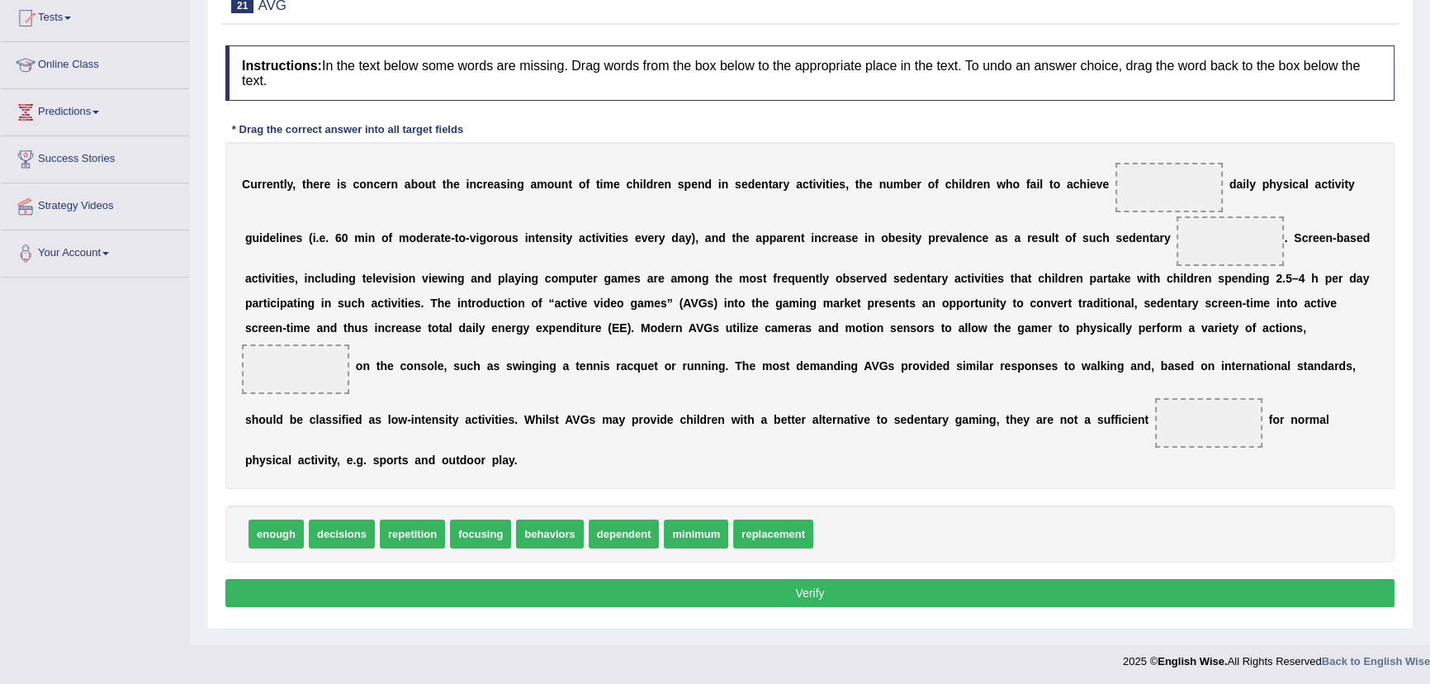
scroll to position [182, 0]
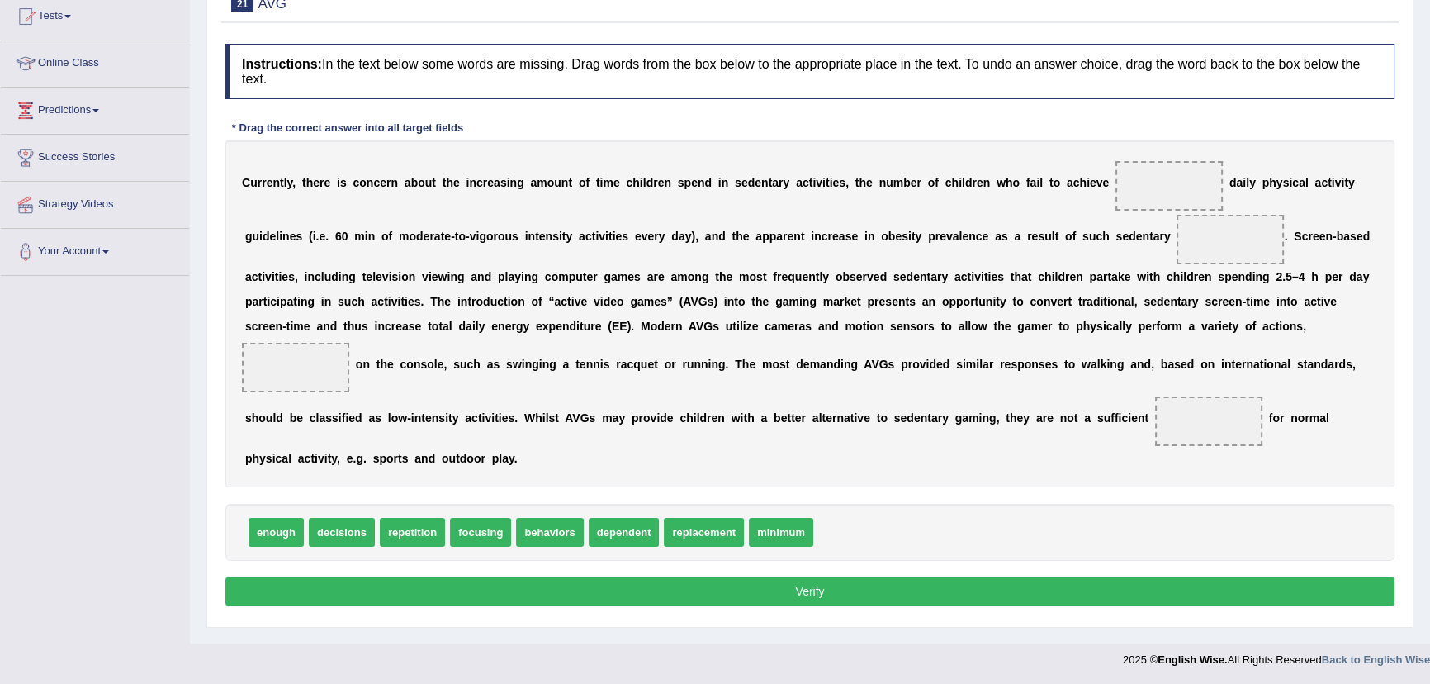
click at [684, 531] on span "replacement" at bounding box center [704, 532] width 80 height 29
drag, startPoint x: 770, startPoint y: 528, endPoint x: 1168, endPoint y: 183, distance: 527.4
drag, startPoint x: 702, startPoint y: 537, endPoint x: 1233, endPoint y: 251, distance: 602.9
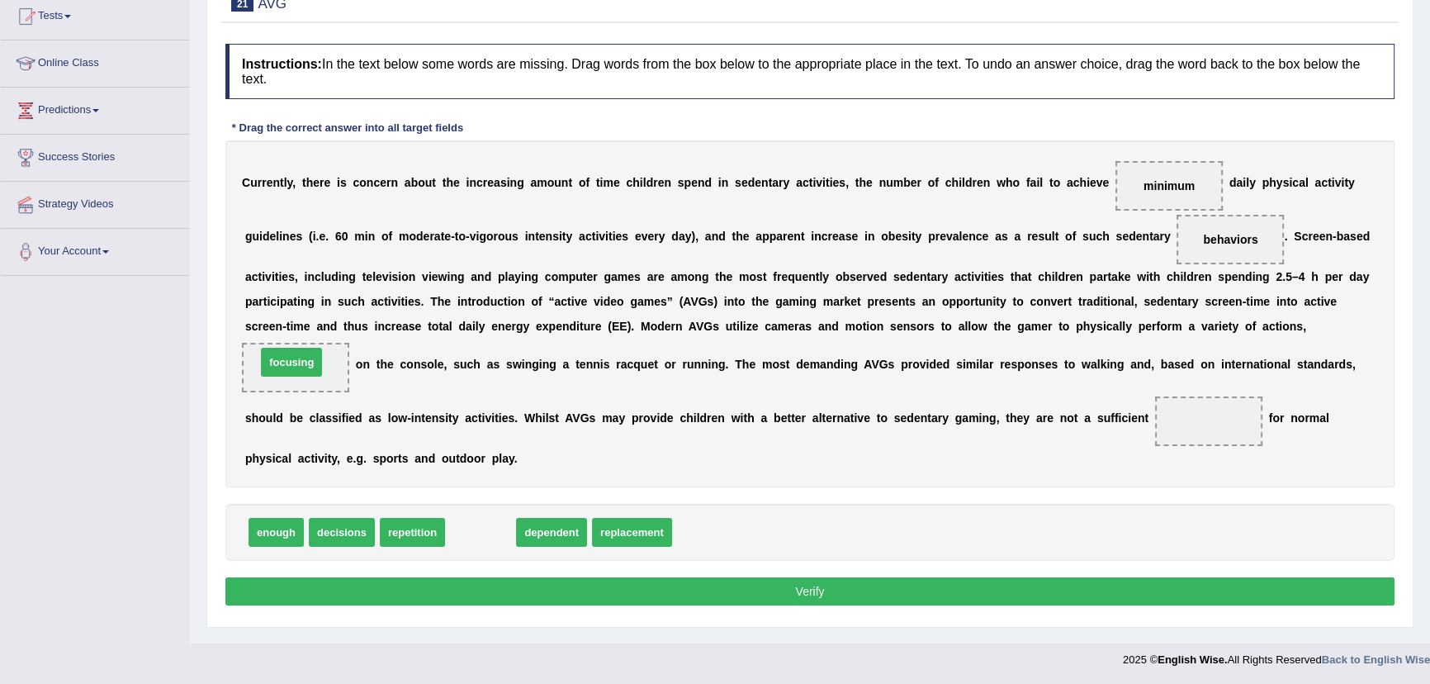
drag, startPoint x: 487, startPoint y: 535, endPoint x: 299, endPoint y: 365, distance: 253.7
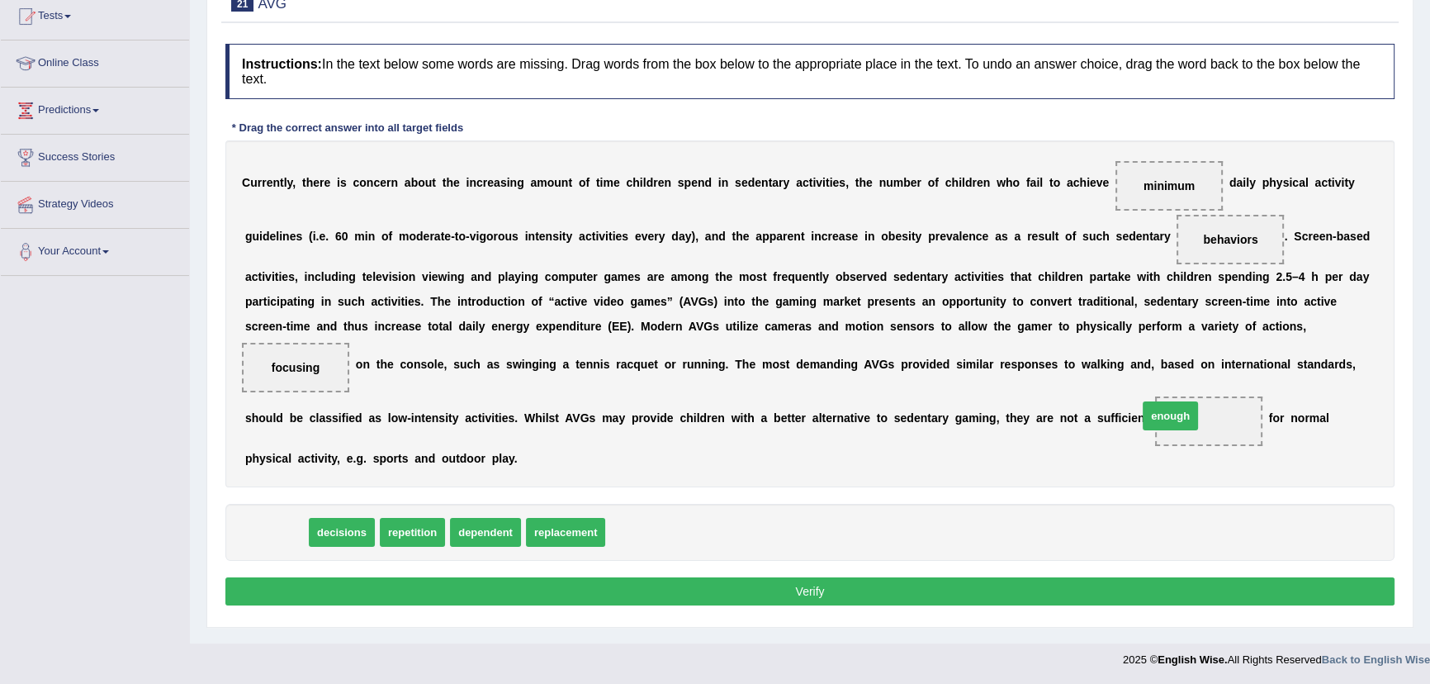
drag, startPoint x: 284, startPoint y: 537, endPoint x: 1178, endPoint y: 420, distance: 901.8
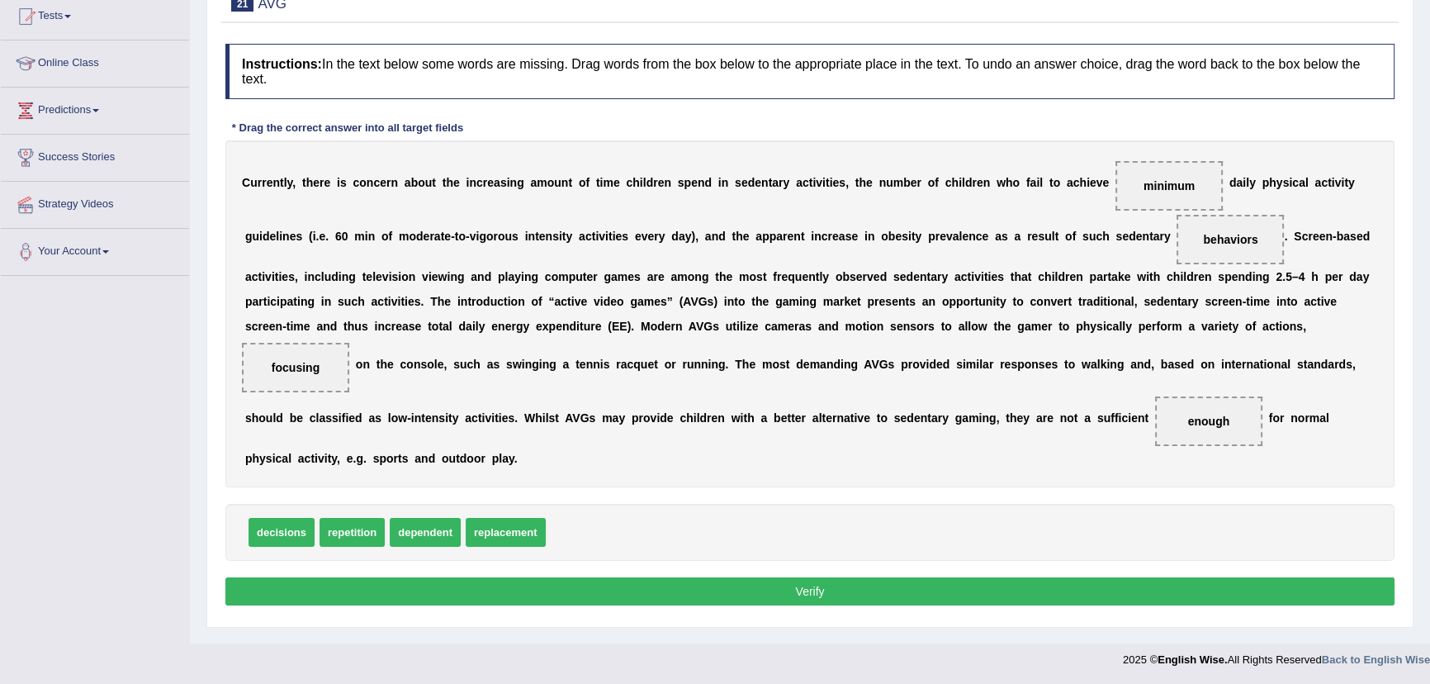
click at [899, 596] on button "Verify" at bounding box center [809, 591] width 1169 height 28
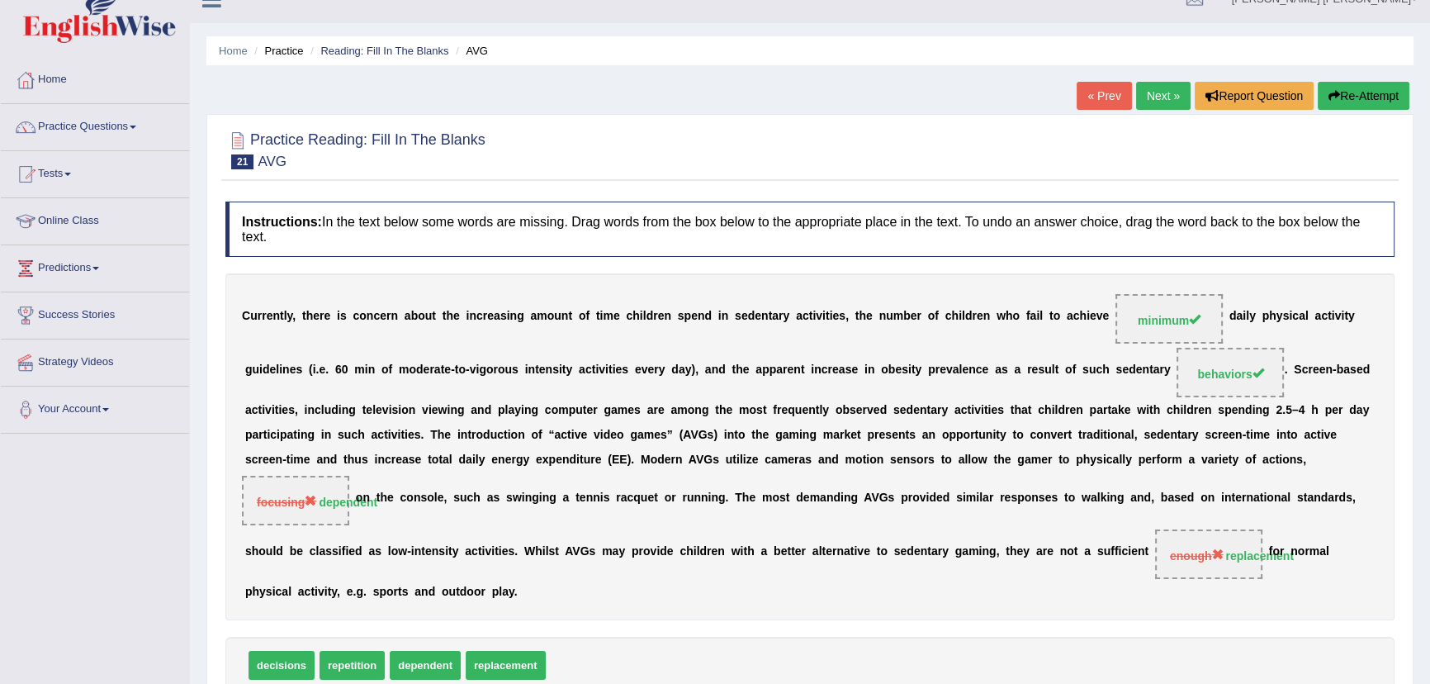
scroll to position [0, 0]
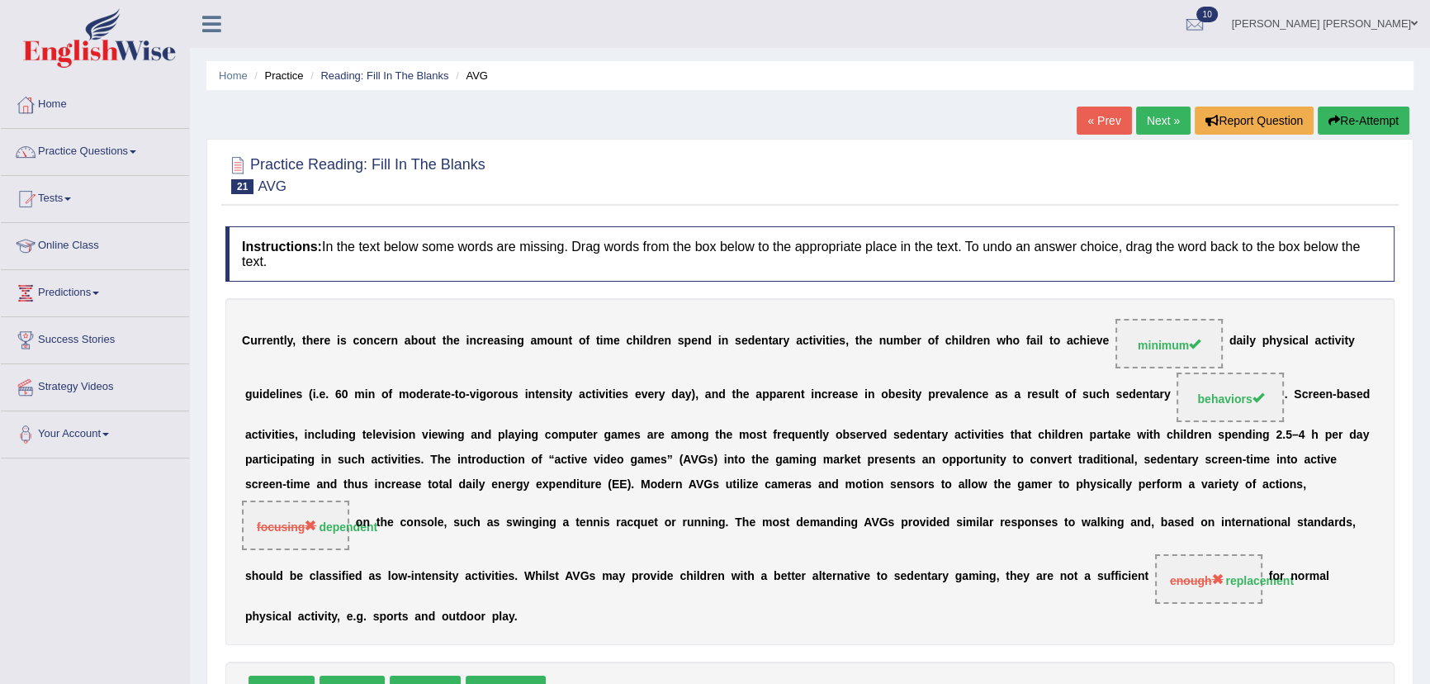
drag, startPoint x: 1323, startPoint y: 121, endPoint x: 1315, endPoint y: 125, distance: 8.9
click at [1318, 125] on button "Re-Attempt" at bounding box center [1364, 121] width 92 height 28
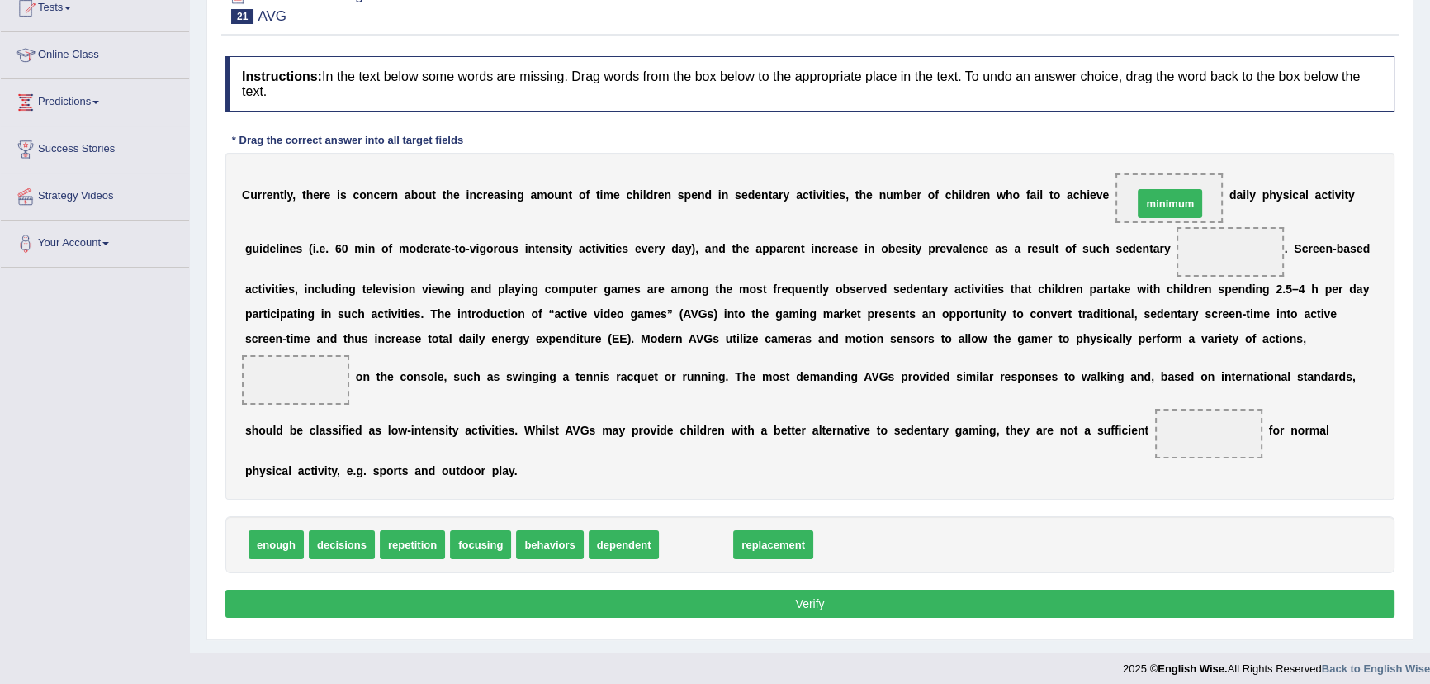
drag, startPoint x: 706, startPoint y: 545, endPoint x: 1180, endPoint y: 204, distance: 583.9
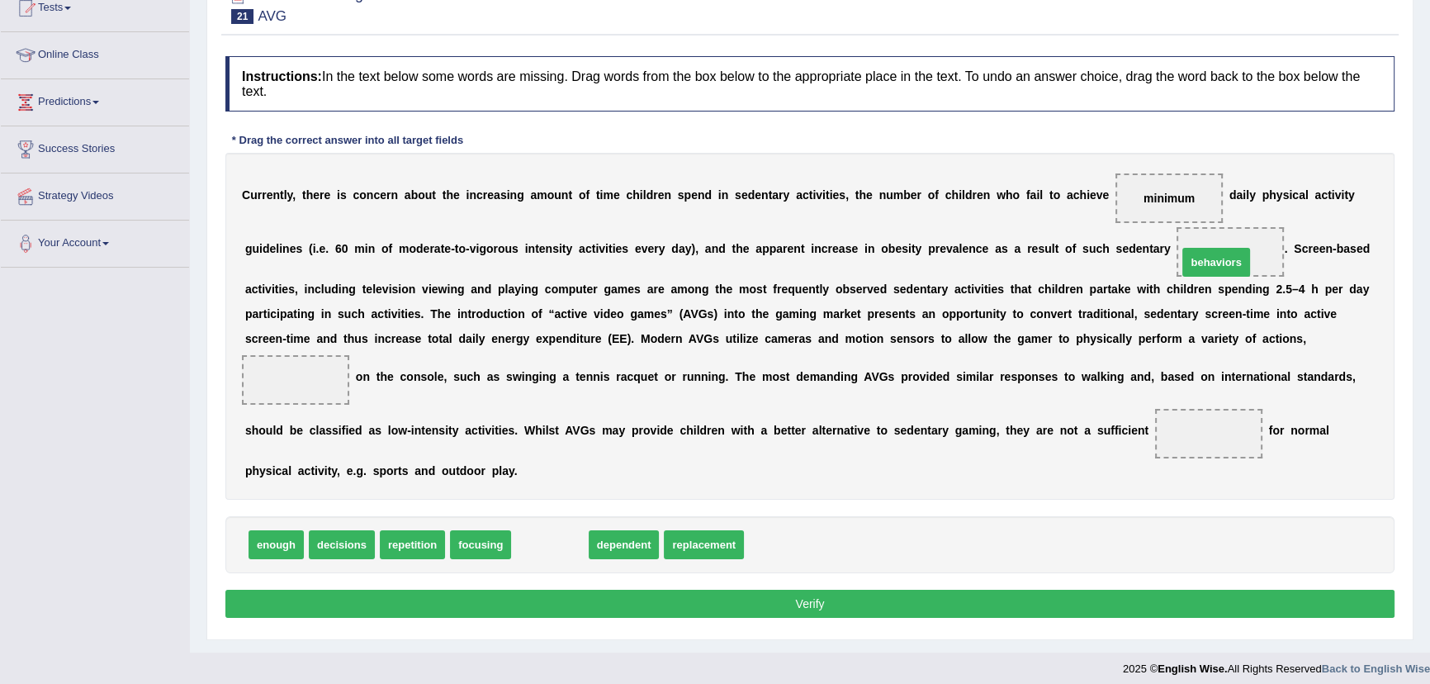
drag, startPoint x: 567, startPoint y: 548, endPoint x: 1234, endPoint y: 266, distance: 724.5
drag, startPoint x: 552, startPoint y: 537, endPoint x: 287, endPoint y: 372, distance: 311.9
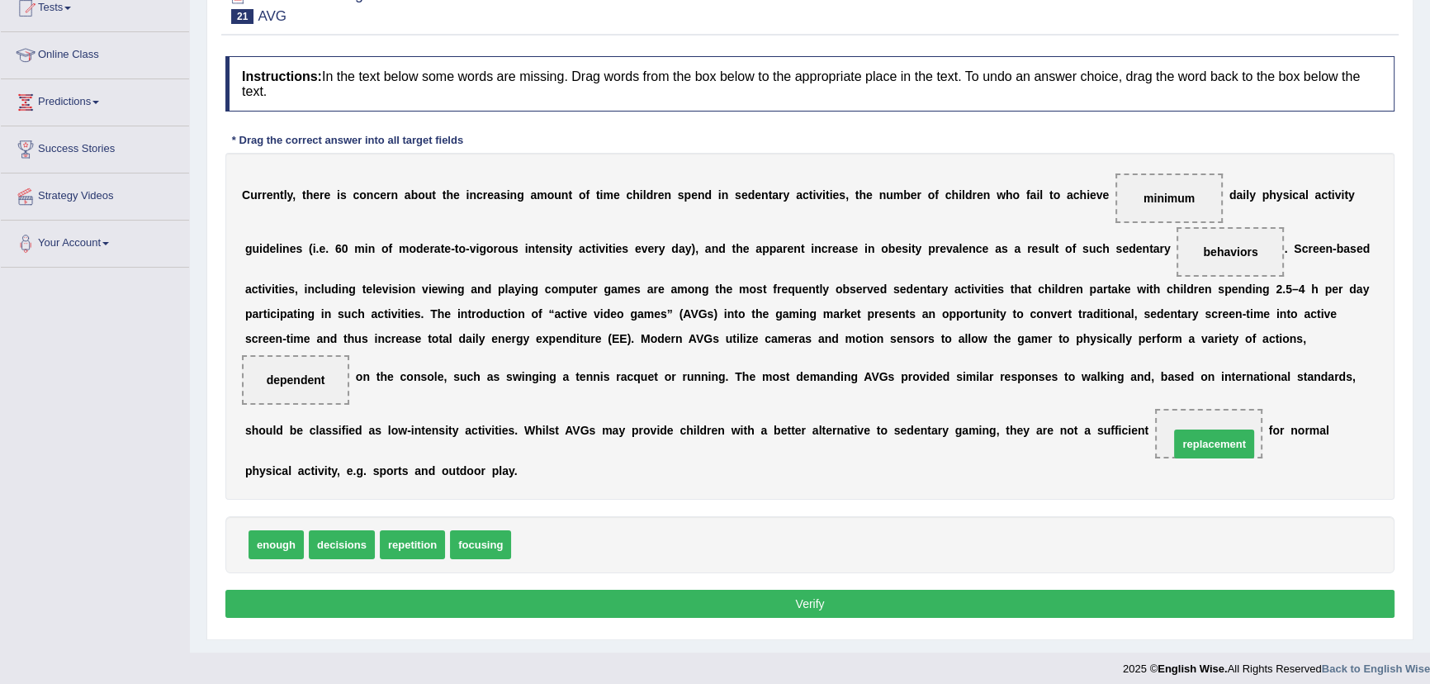
drag, startPoint x: 553, startPoint y: 546, endPoint x: 1213, endPoint y: 445, distance: 667.4
click at [1082, 595] on button "Verify" at bounding box center [809, 604] width 1169 height 28
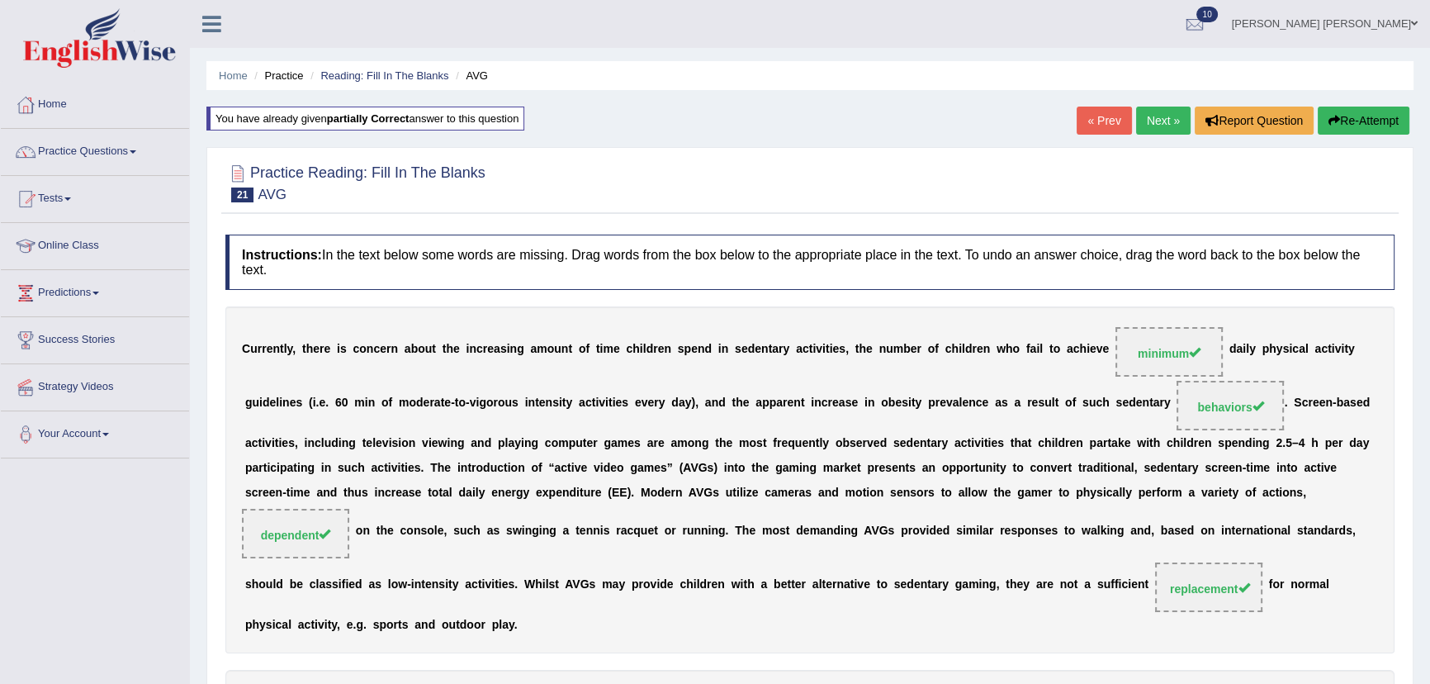
click at [1394, 124] on button "Re-Attempt" at bounding box center [1364, 121] width 92 height 28
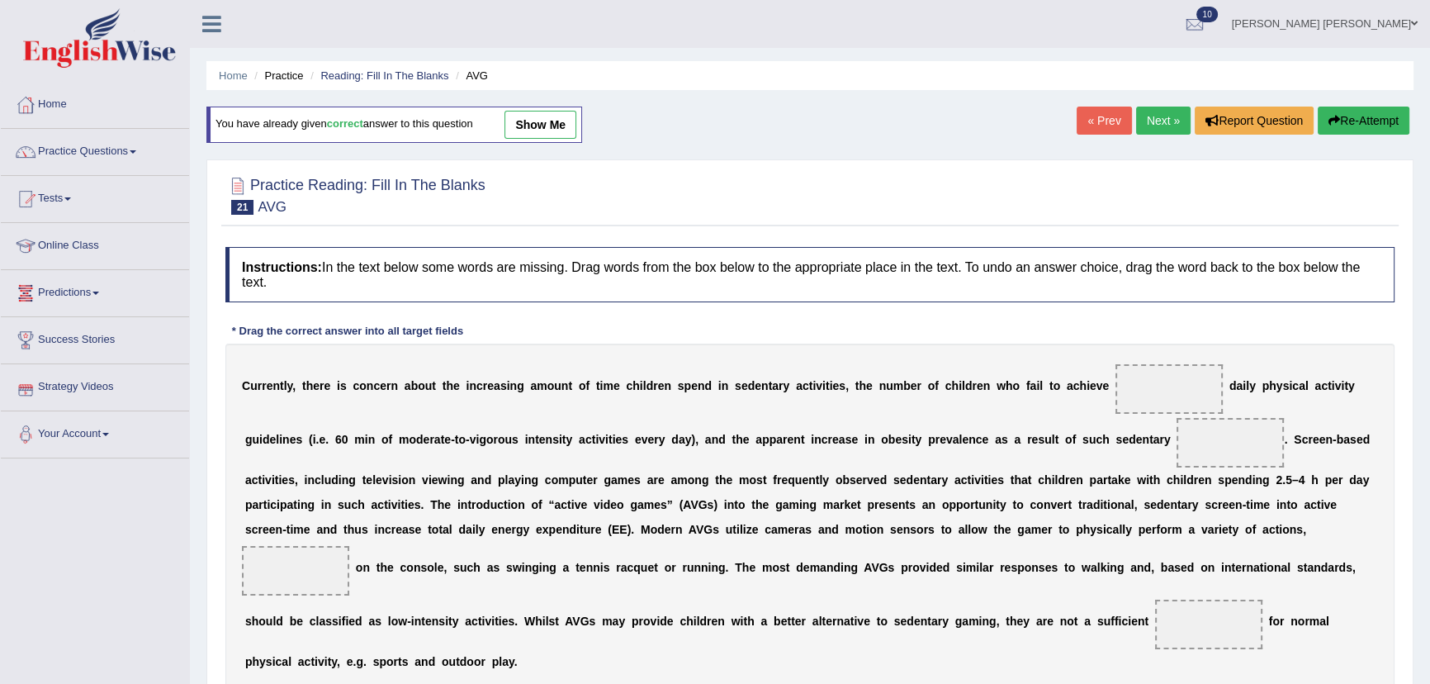
click at [89, 152] on link "Practice Questions" at bounding box center [95, 149] width 188 height 41
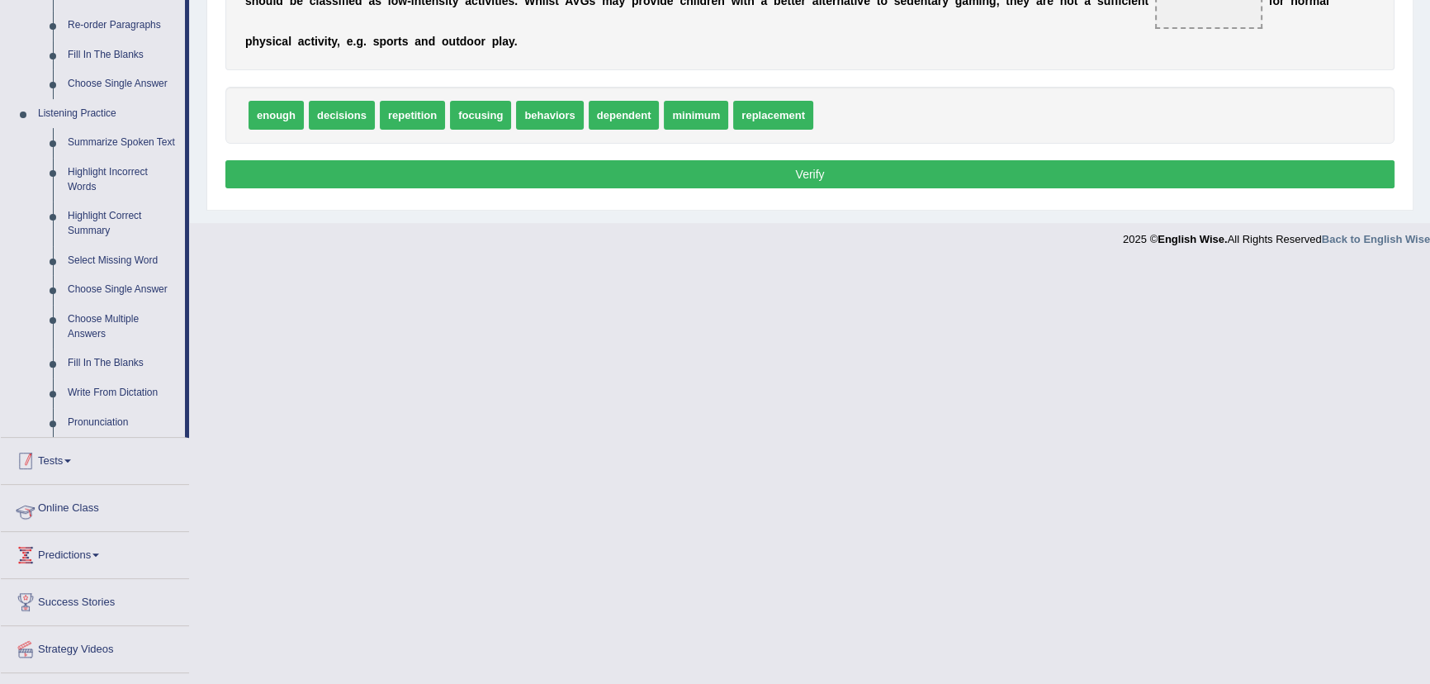
scroll to position [656, 0]
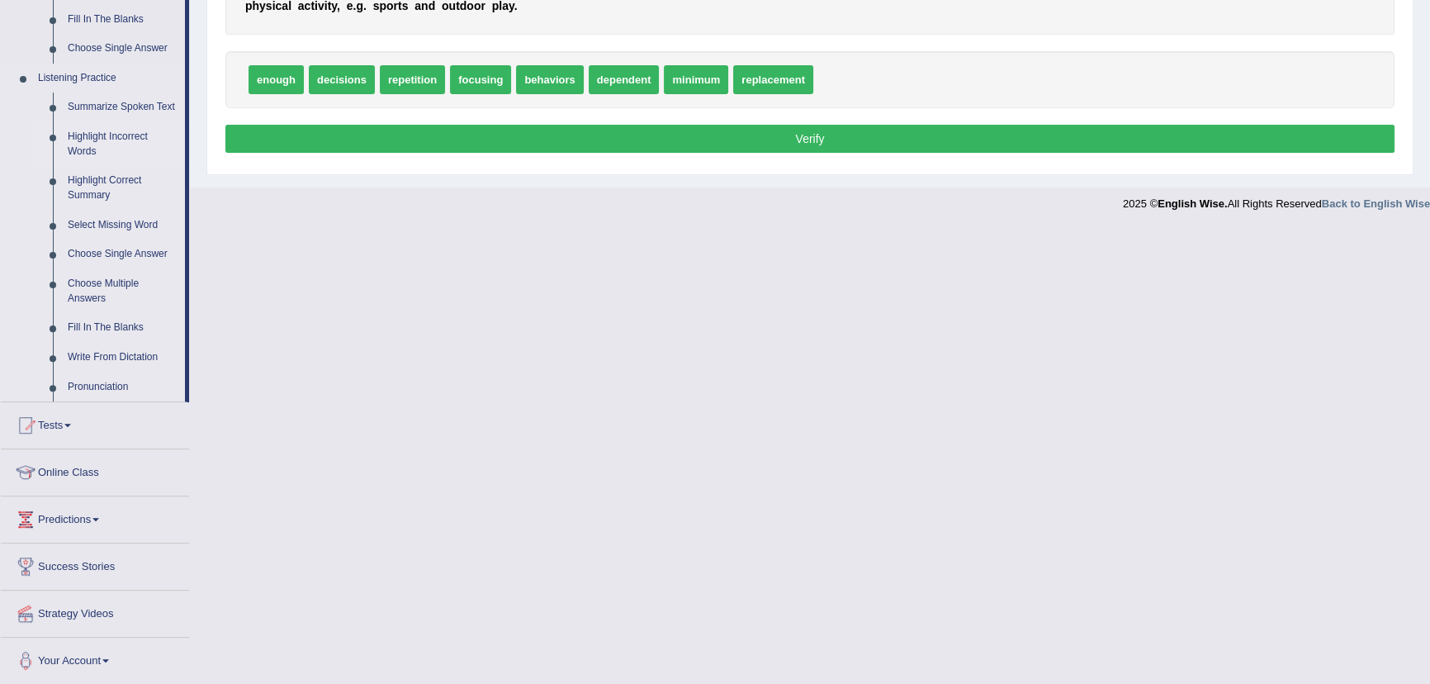
click at [97, 140] on link "Highlight Incorrect Words" at bounding box center [122, 144] width 125 height 44
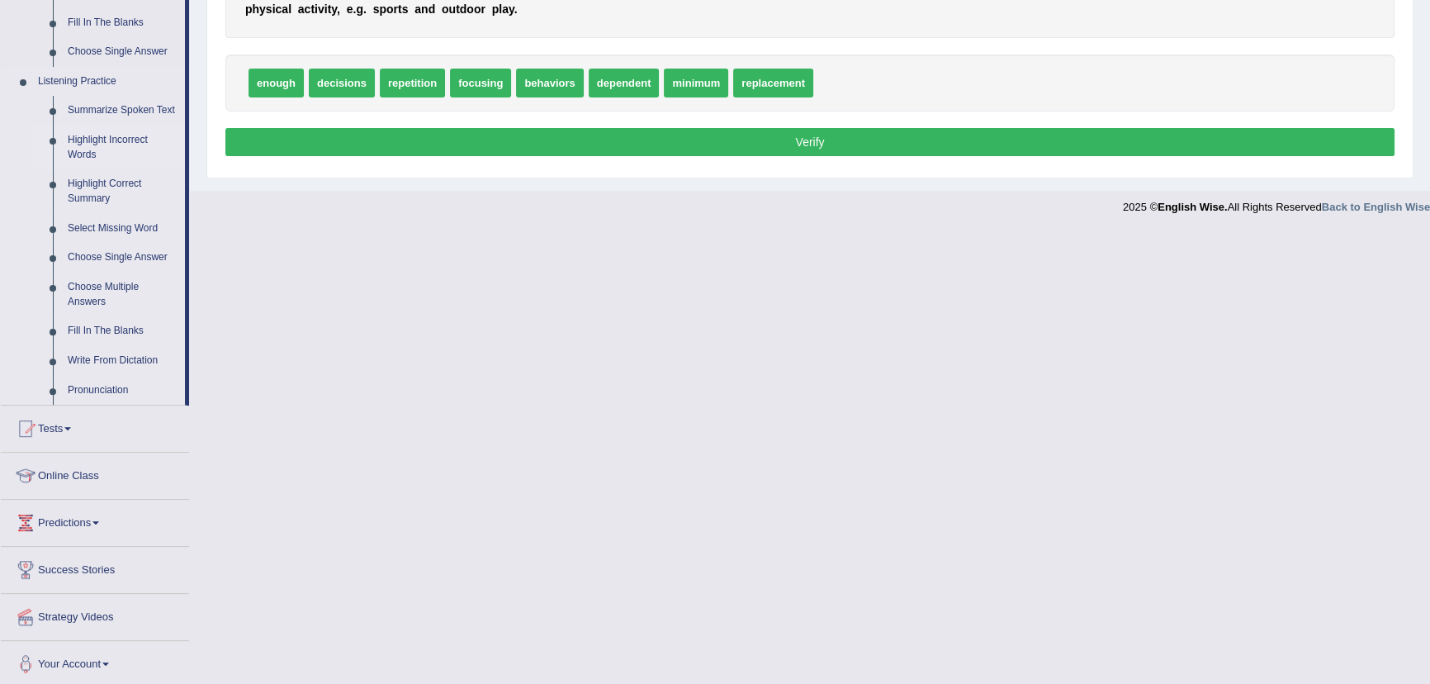
scroll to position [199, 0]
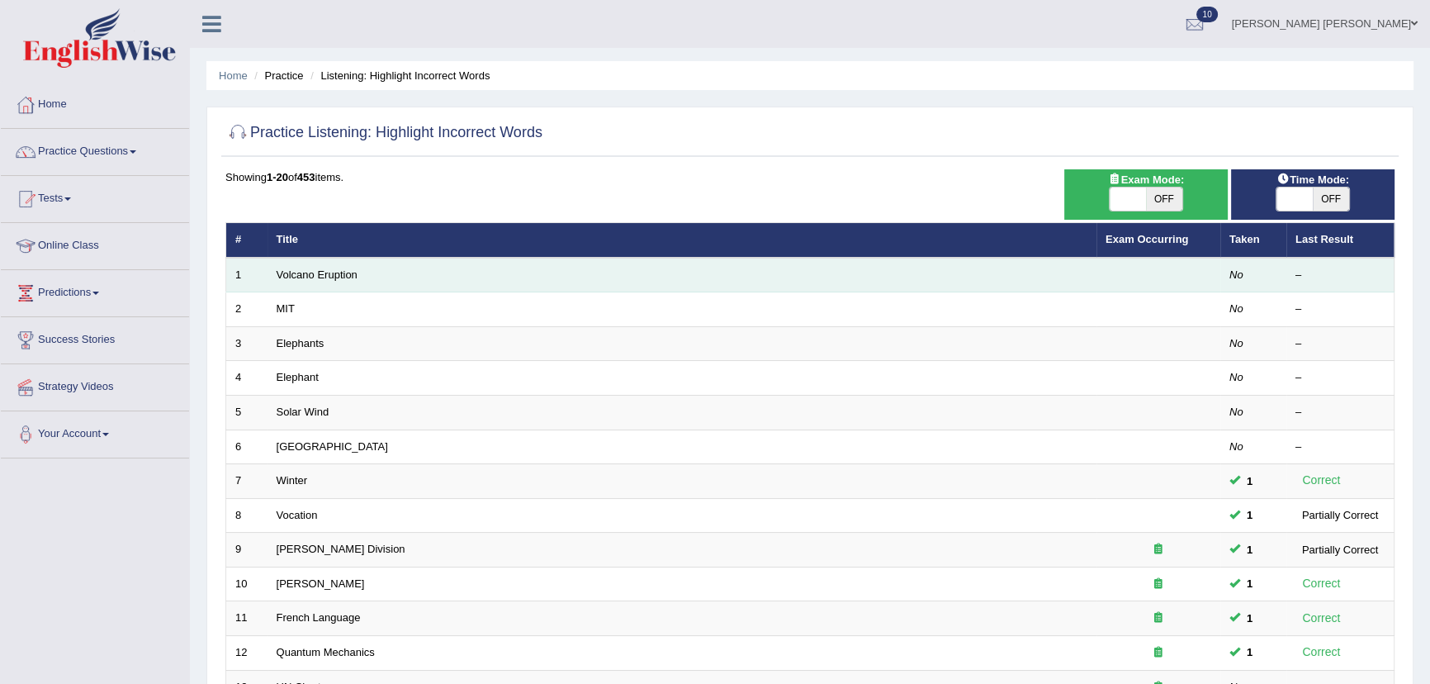
click at [330, 281] on td "Volcano Eruption" at bounding box center [682, 275] width 829 height 35
click at [282, 272] on link "Volcano Eruption" at bounding box center [317, 274] width 81 height 12
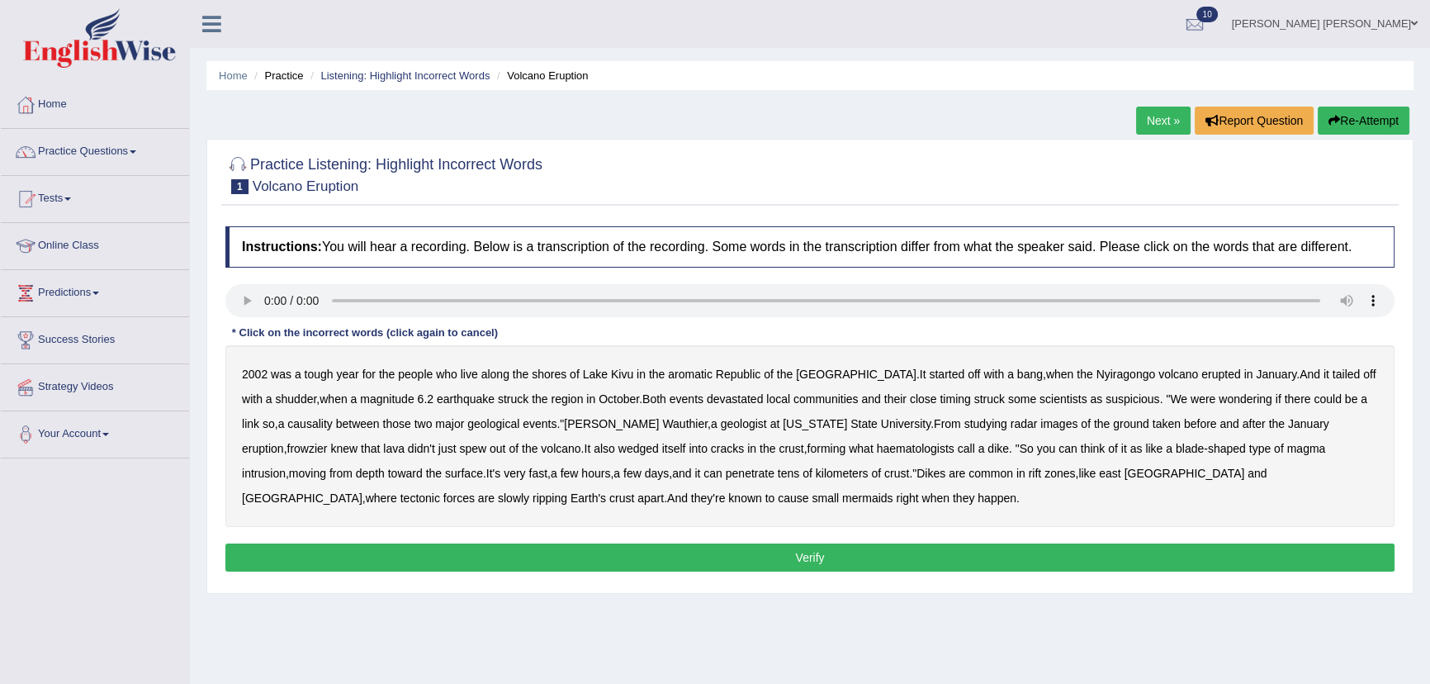
click at [699, 377] on b "aromatic" at bounding box center [690, 373] width 45 height 13
drag, startPoint x: 303, startPoint y: 425, endPoint x: 528, endPoint y: 441, distance: 226.0
click at [304, 425] on b "causality" at bounding box center [309, 423] width 45 height 13
click at [327, 442] on b "frowzier" at bounding box center [307, 448] width 40 height 13
click at [877, 448] on b "haematologists" at bounding box center [916, 448] width 78 height 13
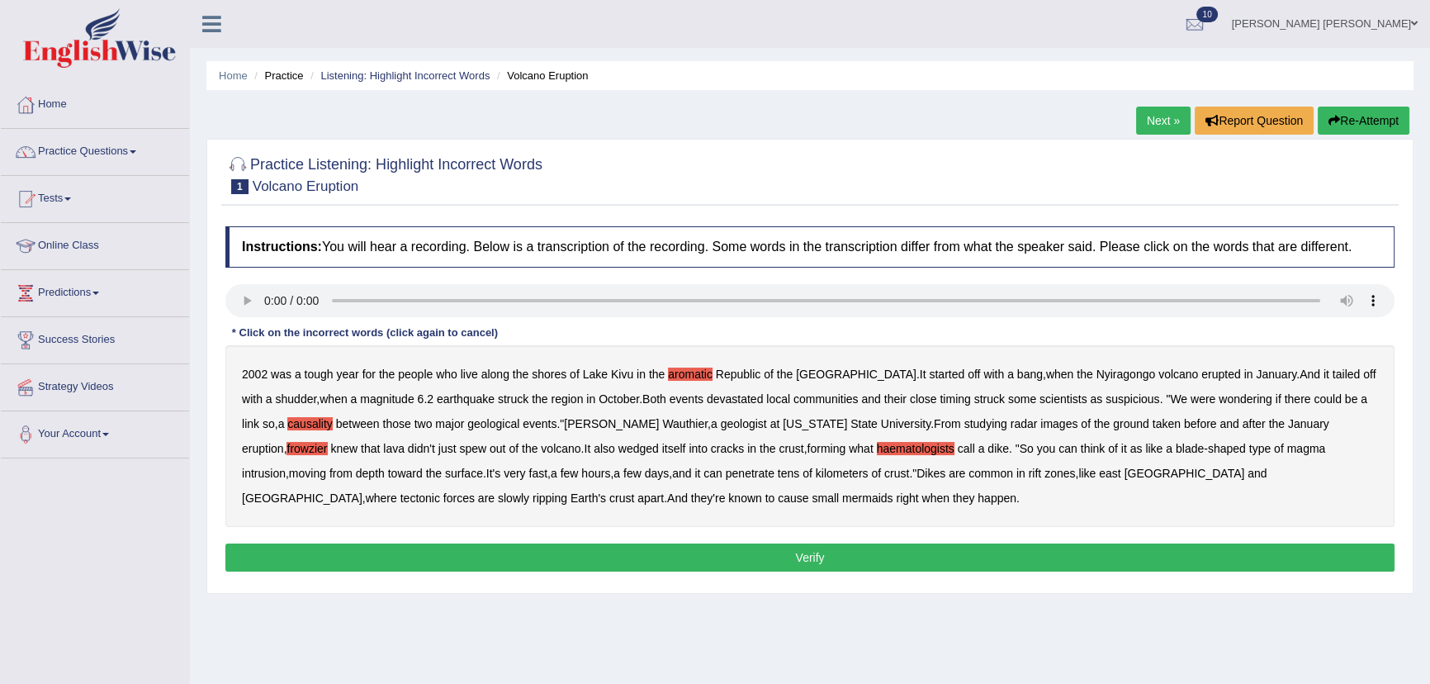
click at [842, 500] on b "mermaids" at bounding box center [867, 497] width 50 height 13
click at [655, 553] on button "Verify" at bounding box center [809, 557] width 1169 height 28
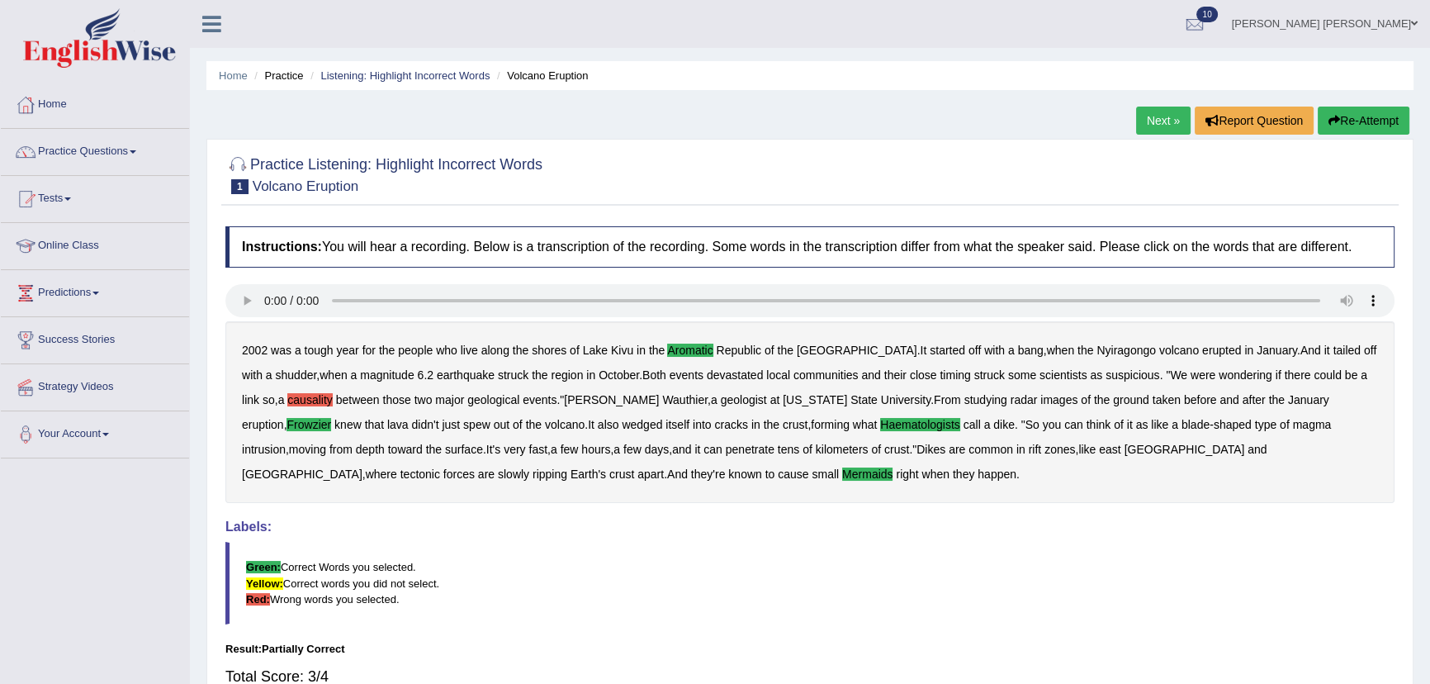
click at [1148, 127] on link "Next »" at bounding box center [1163, 121] width 54 height 28
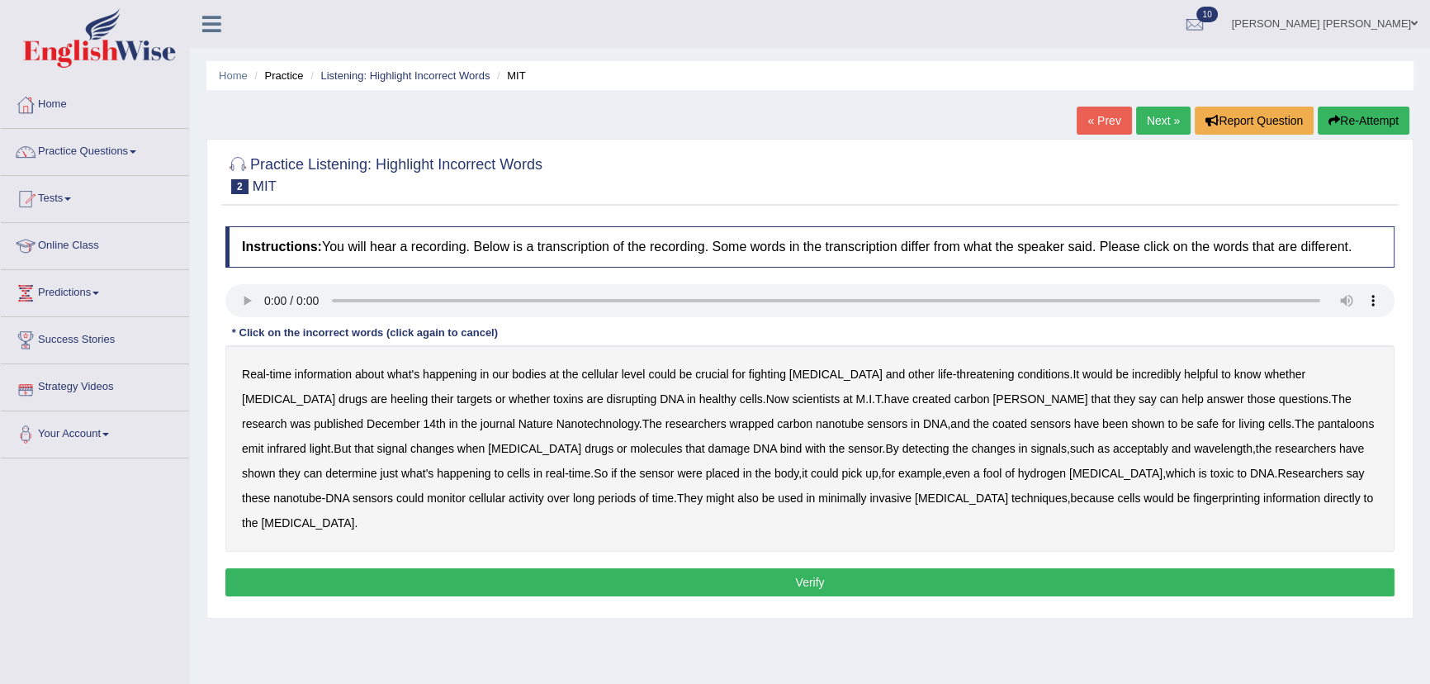
click at [391, 402] on b "heeling" at bounding box center [409, 398] width 37 height 13
click at [993, 397] on b "revels" at bounding box center [1040, 398] width 95 height 13
click at [1318, 427] on b "pantaloons" at bounding box center [1346, 423] width 57 height 13
click at [1113, 443] on b "acceptably" at bounding box center [1140, 448] width 55 height 13
click at [706, 475] on b "placed" at bounding box center [723, 473] width 34 height 13
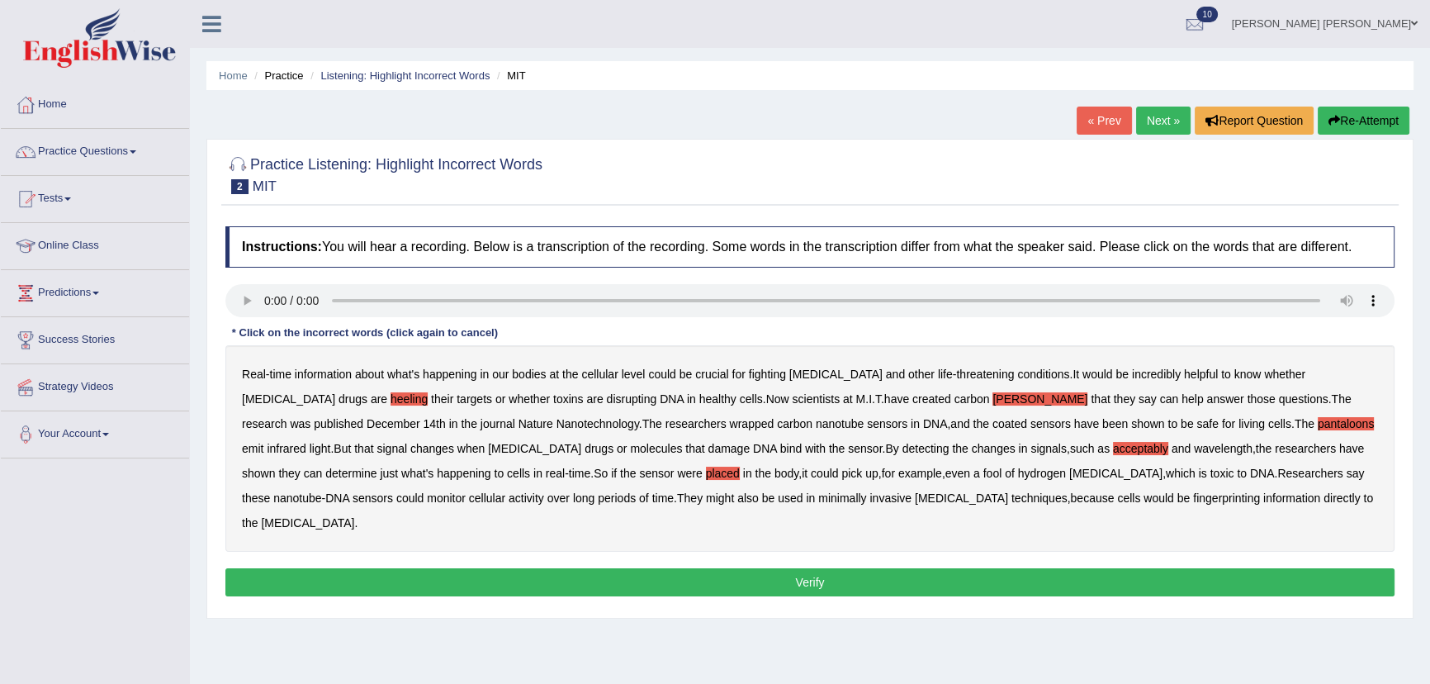
click at [1193, 495] on b "fingerprinting" at bounding box center [1226, 497] width 67 height 13
click at [900, 568] on button "Verify" at bounding box center [809, 582] width 1169 height 28
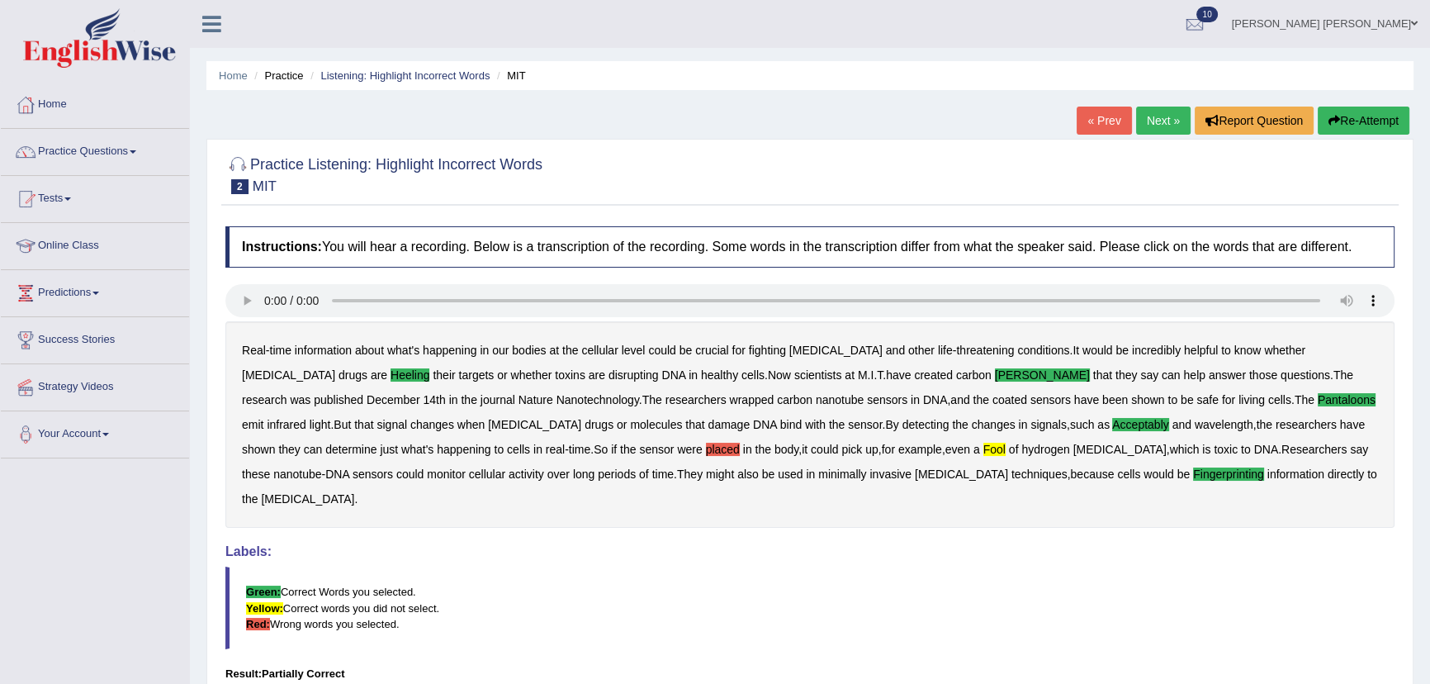
click at [1167, 116] on link "Next »" at bounding box center [1163, 121] width 54 height 28
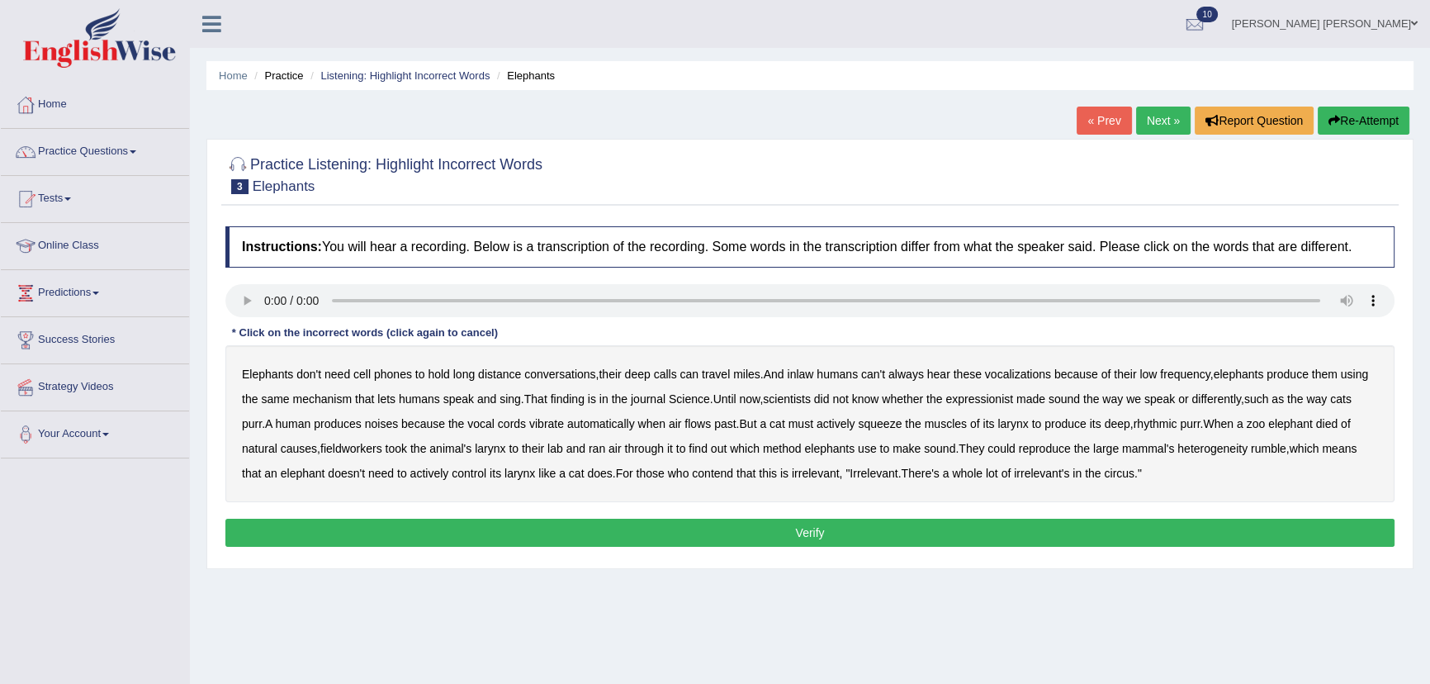
click at [808, 372] on b "inlaw" at bounding box center [800, 373] width 26 height 13
click at [988, 398] on b "expressionist" at bounding box center [979, 398] width 68 height 13
click at [375, 446] on b "fieldworkers" at bounding box center [351, 448] width 62 height 13
click at [1220, 452] on b "heterogeneity" at bounding box center [1212, 448] width 70 height 13
click at [714, 529] on button "Verify" at bounding box center [809, 533] width 1169 height 28
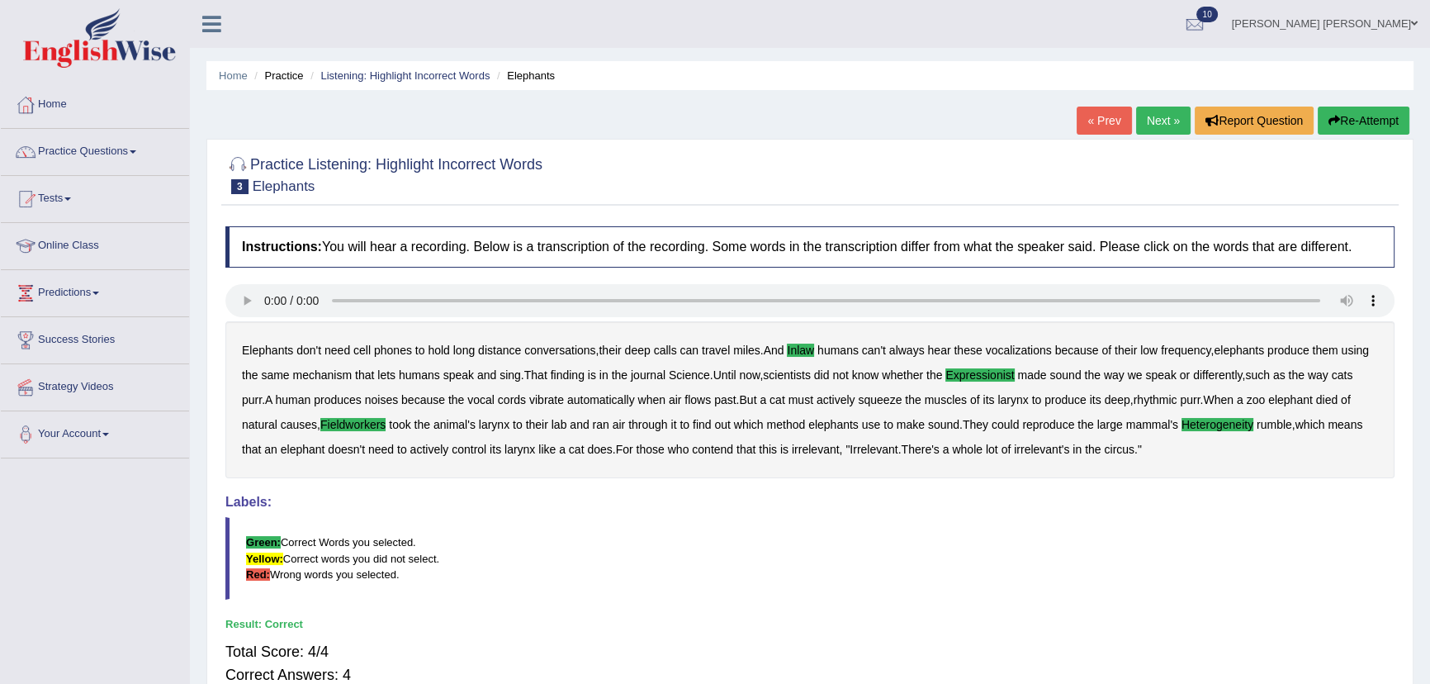
drag, startPoint x: 1150, startPoint y: 121, endPoint x: 1142, endPoint y: 116, distance: 10.1
click at [1149, 121] on link "Next »" at bounding box center [1163, 121] width 54 height 28
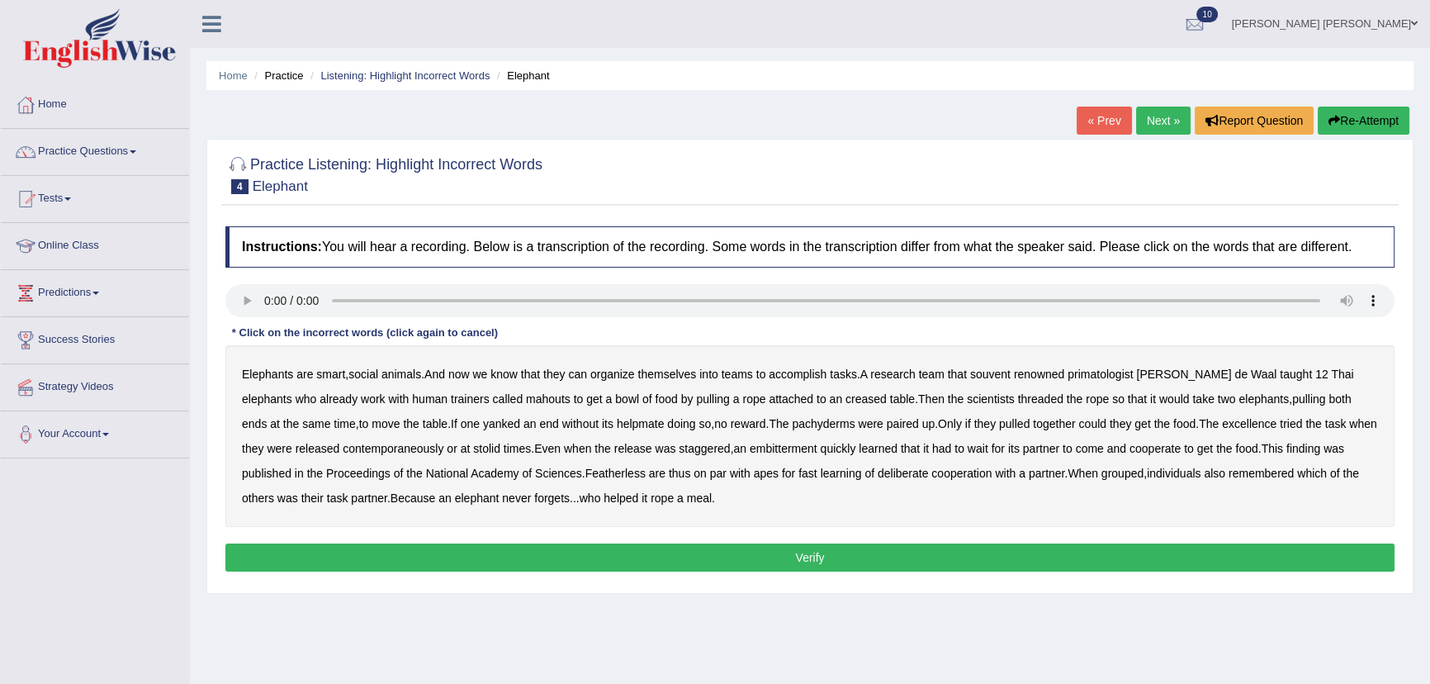
click at [998, 376] on b "souvent" at bounding box center [990, 373] width 40 height 13
click at [846, 401] on b "creased" at bounding box center [866, 398] width 41 height 13
click at [1222, 422] on b "excellence" at bounding box center [1249, 423] width 54 height 13
click at [750, 454] on b "embitterment" at bounding box center [784, 448] width 68 height 13
click at [585, 476] on b "Featherless" at bounding box center [615, 473] width 60 height 13
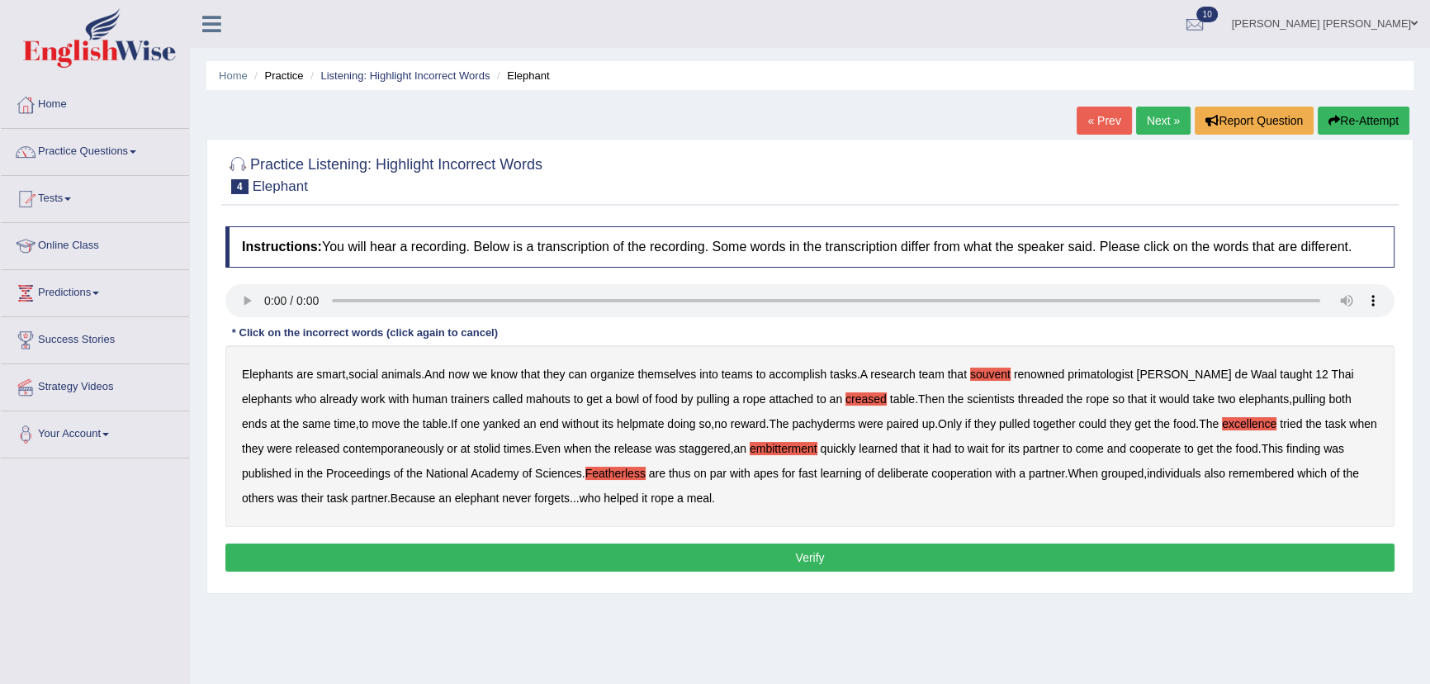
click at [506, 557] on button "Verify" at bounding box center [809, 557] width 1169 height 28
